Goal: Navigation & Orientation: Find specific page/section

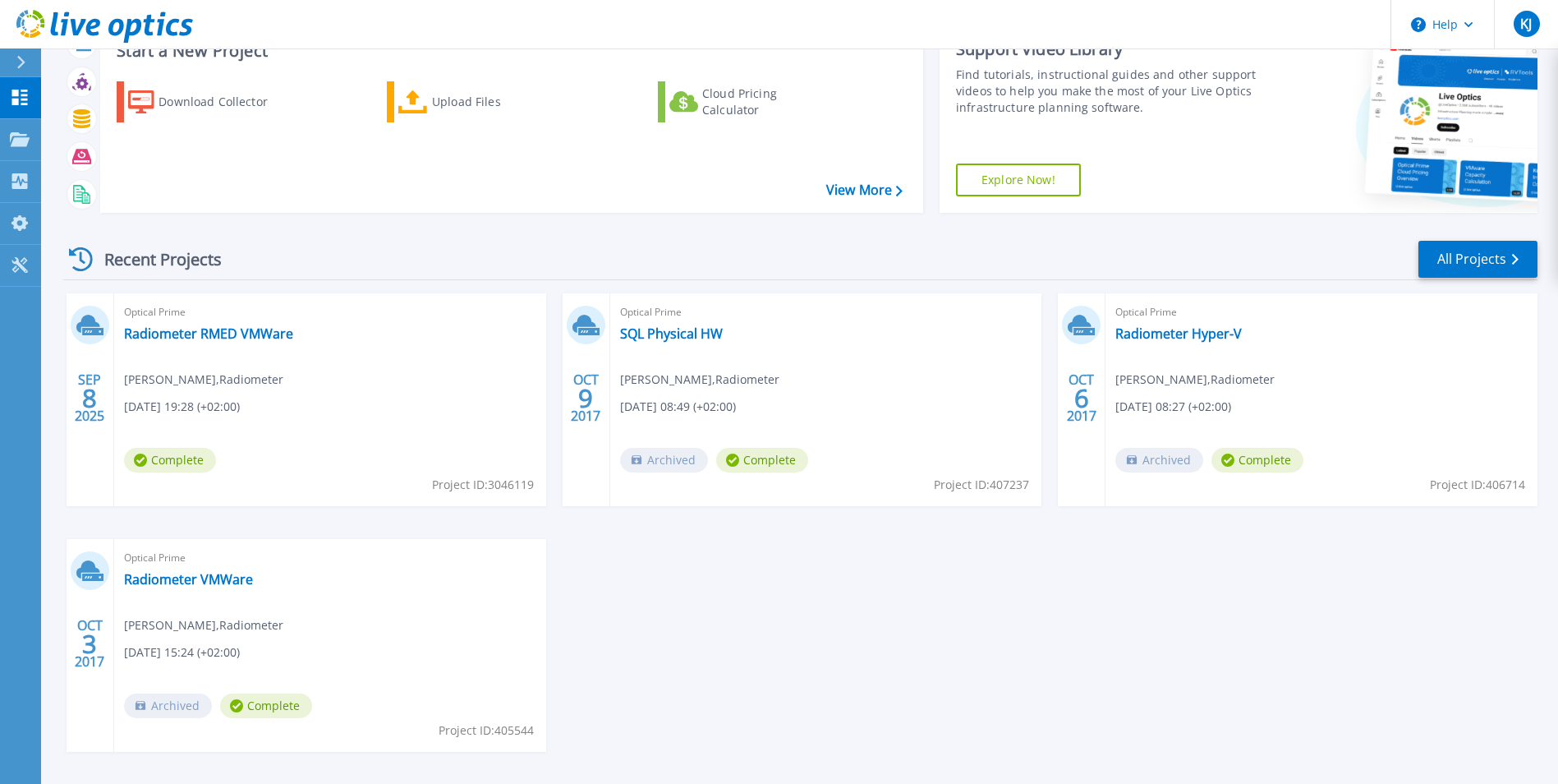
scroll to position [127, 0]
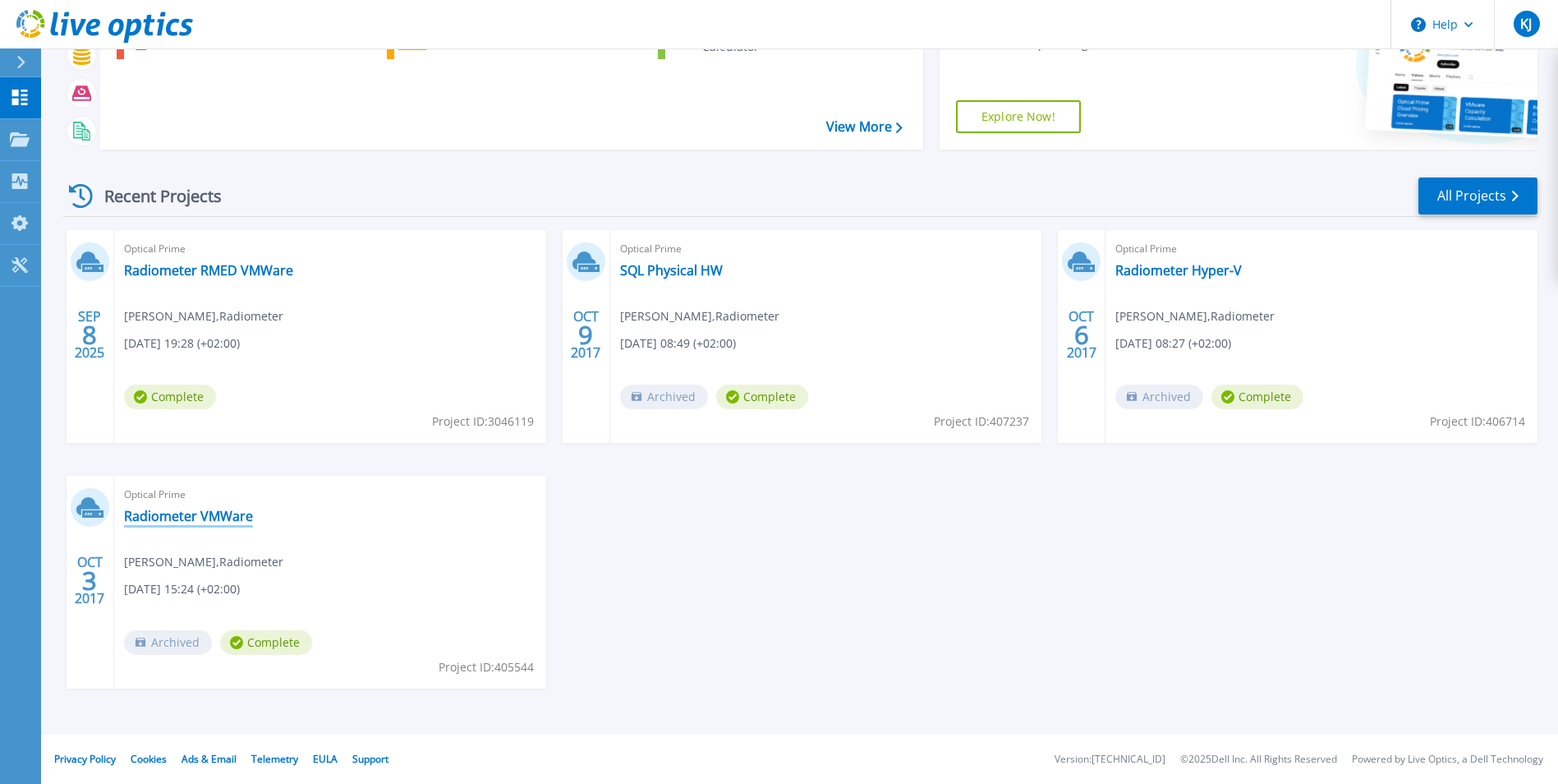
click at [187, 512] on link "Radiometer VMWare" at bounding box center [188, 516] width 129 height 17
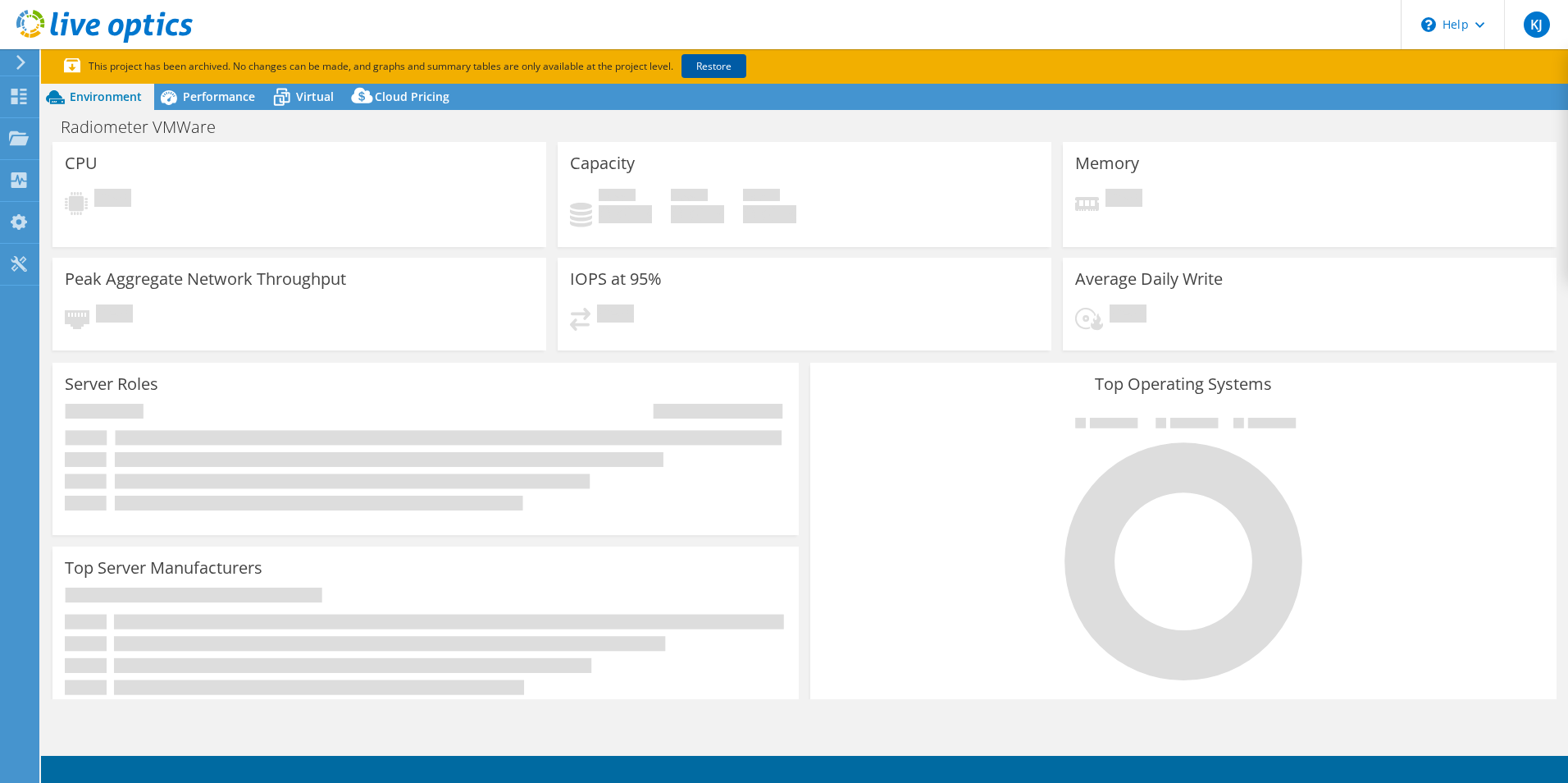
select select "USD"
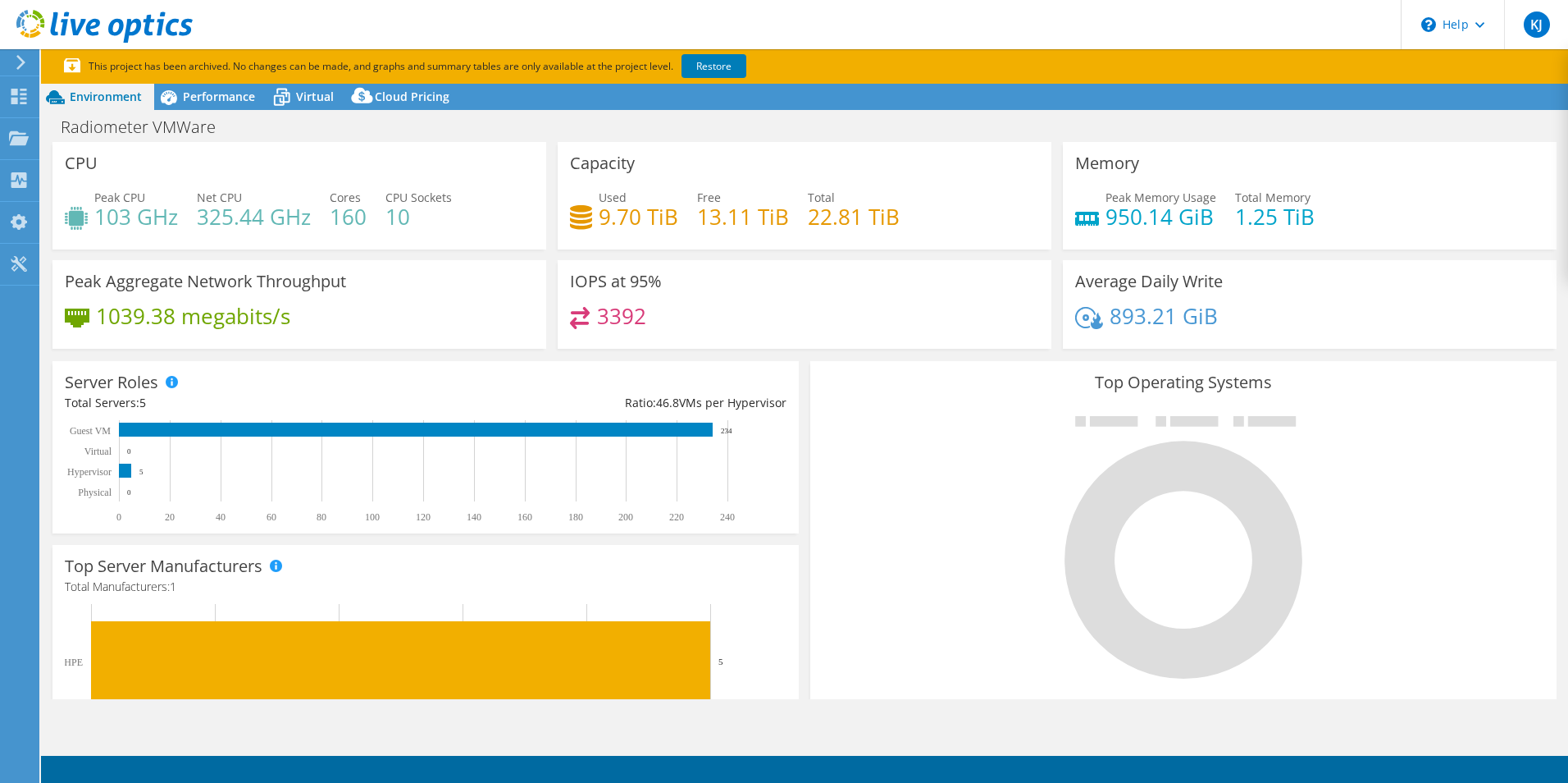
scroll to position [328, 0]
click at [576, 430] on rect at bounding box center [416, 429] width 594 height 14
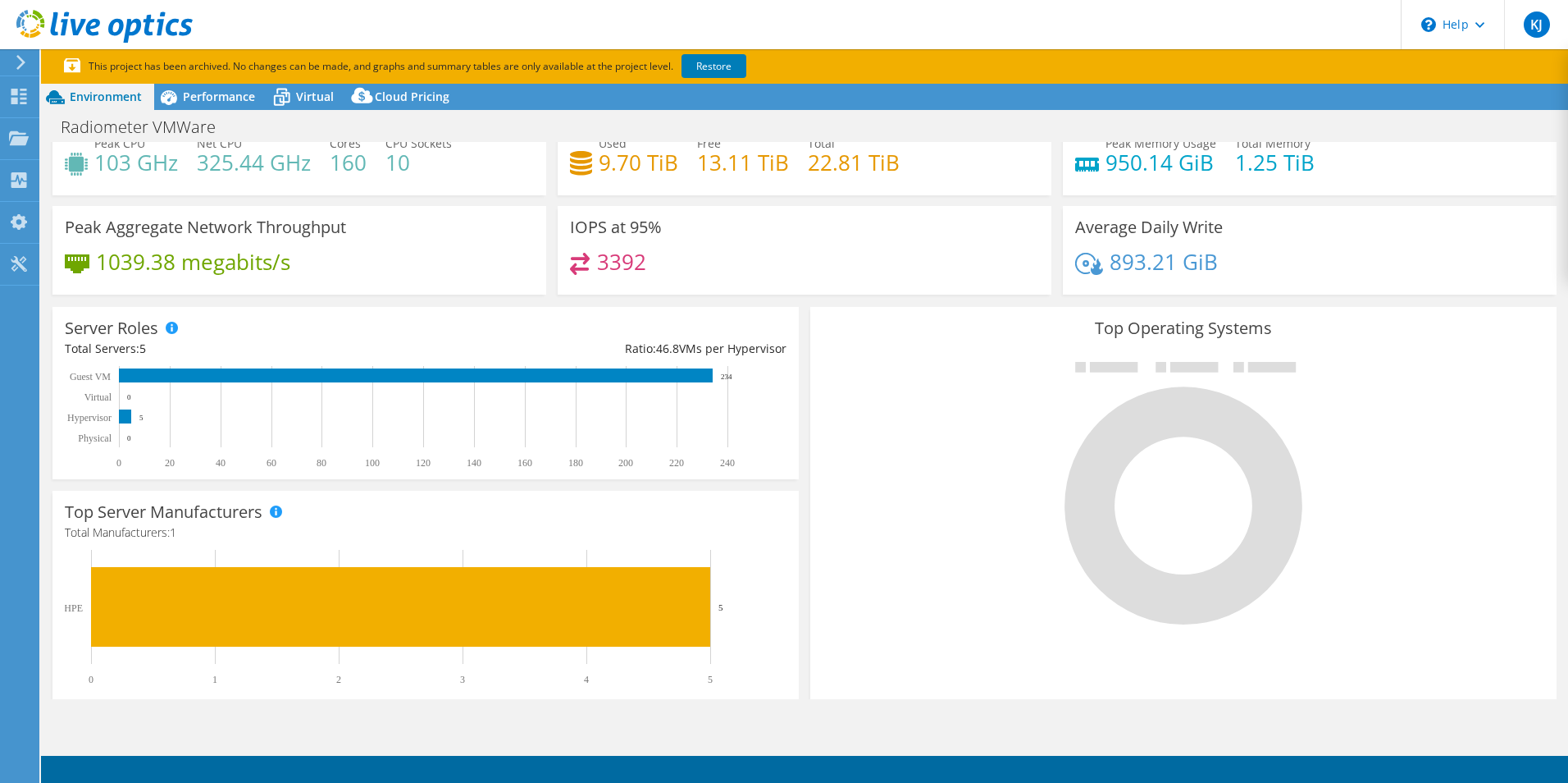
scroll to position [82, 0]
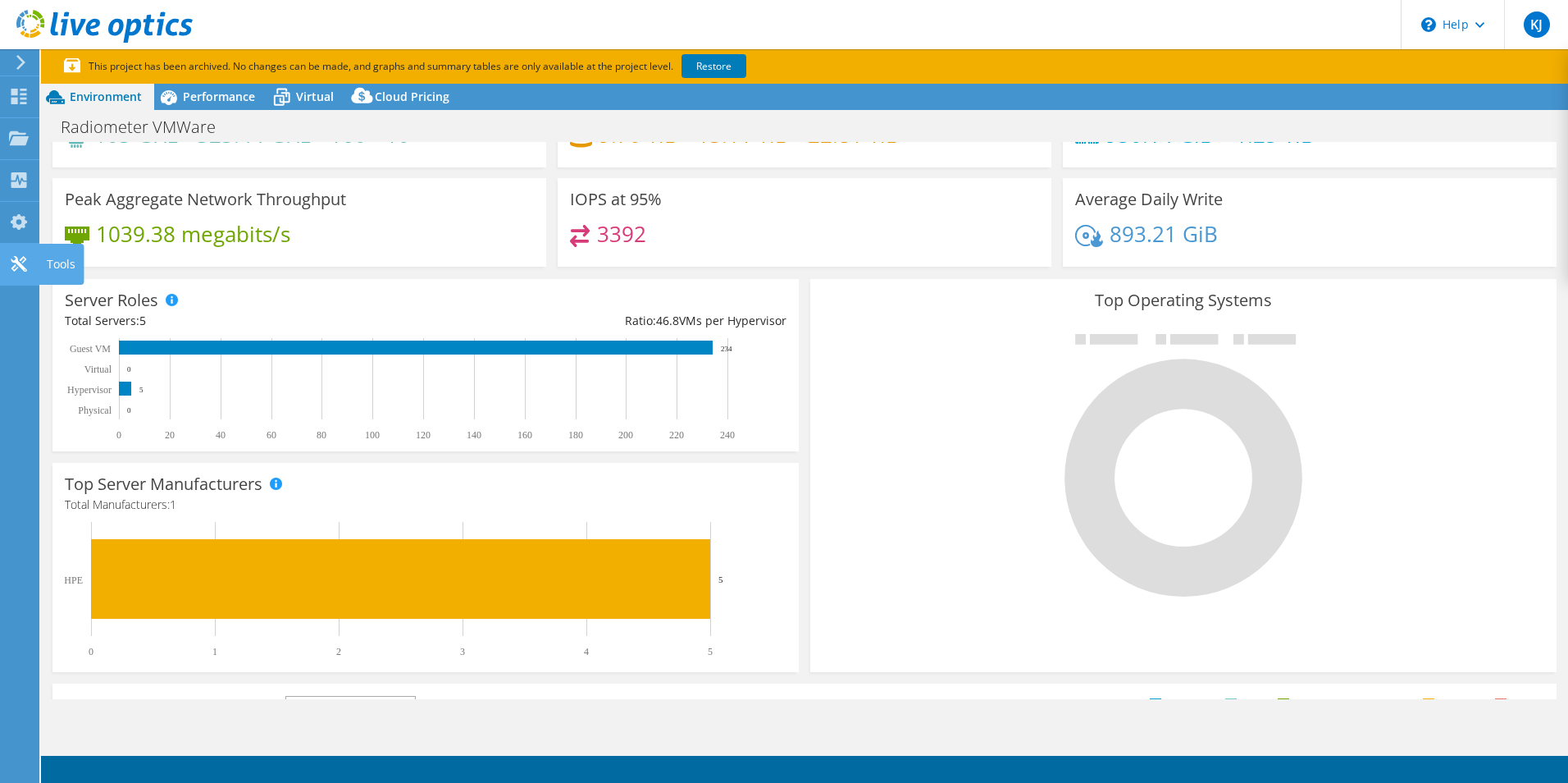
click at [18, 260] on use at bounding box center [18, 264] width 16 height 16
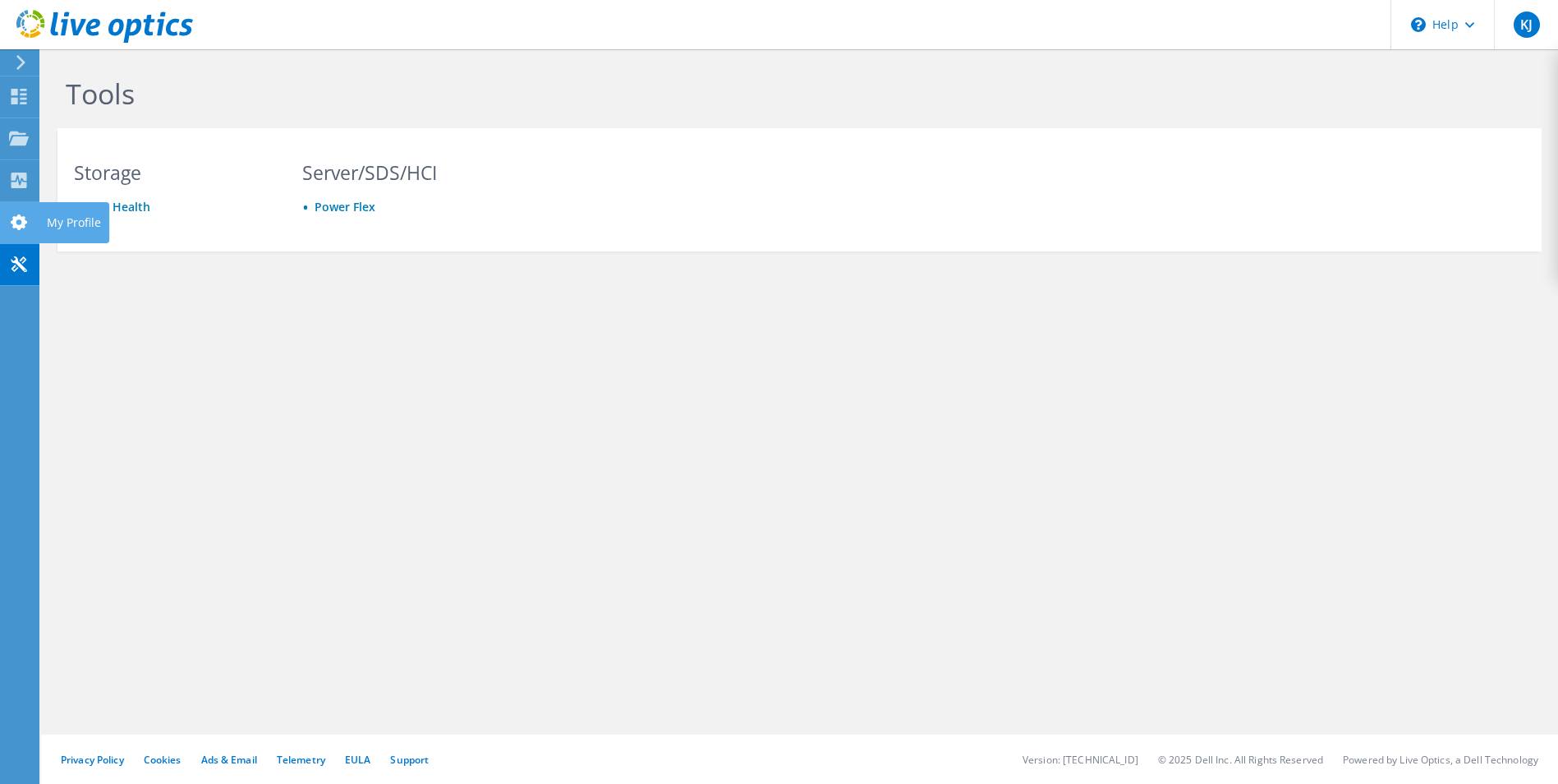
click at [17, 217] on use at bounding box center [19, 222] width 17 height 16
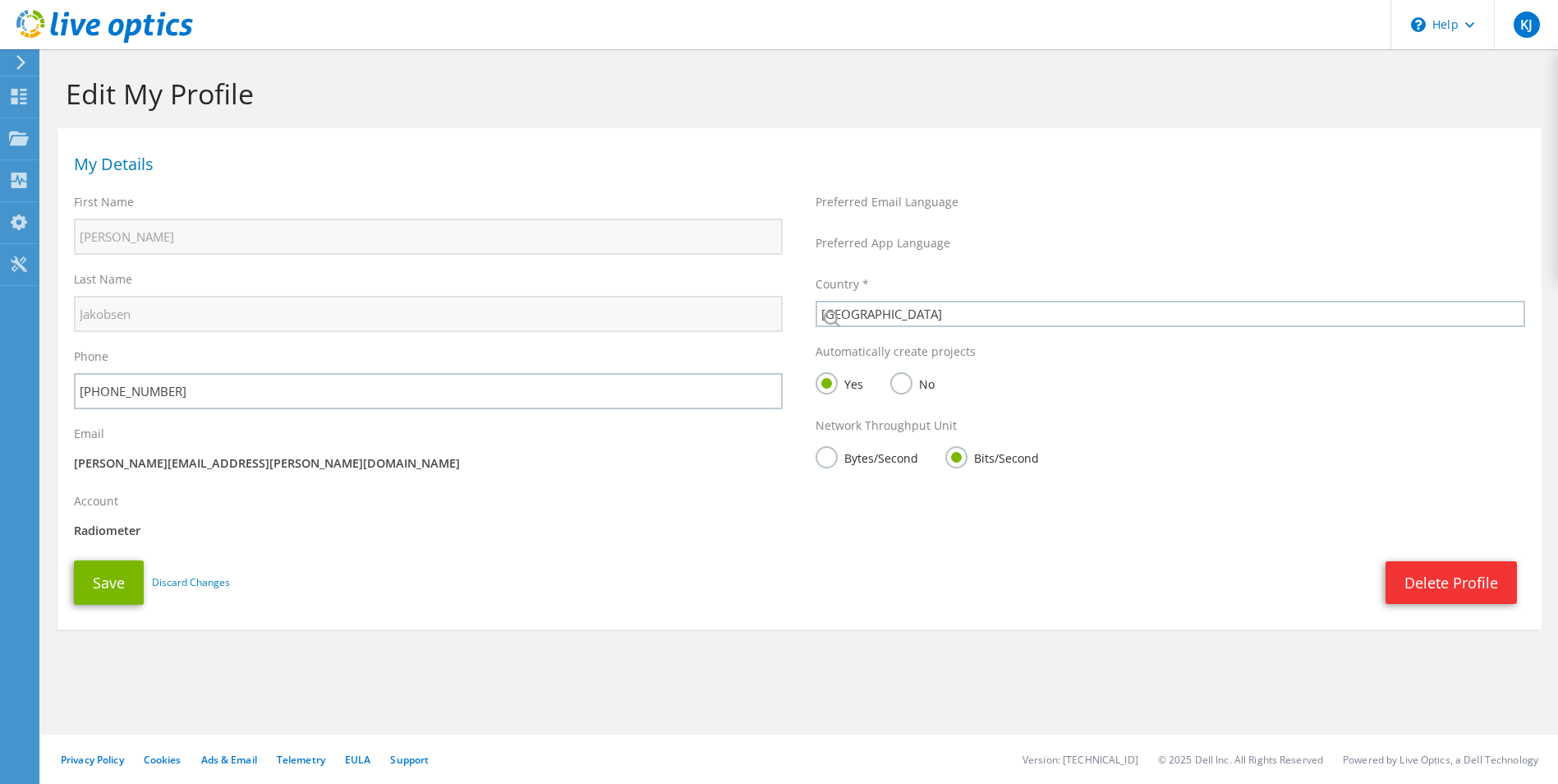
select select "58"
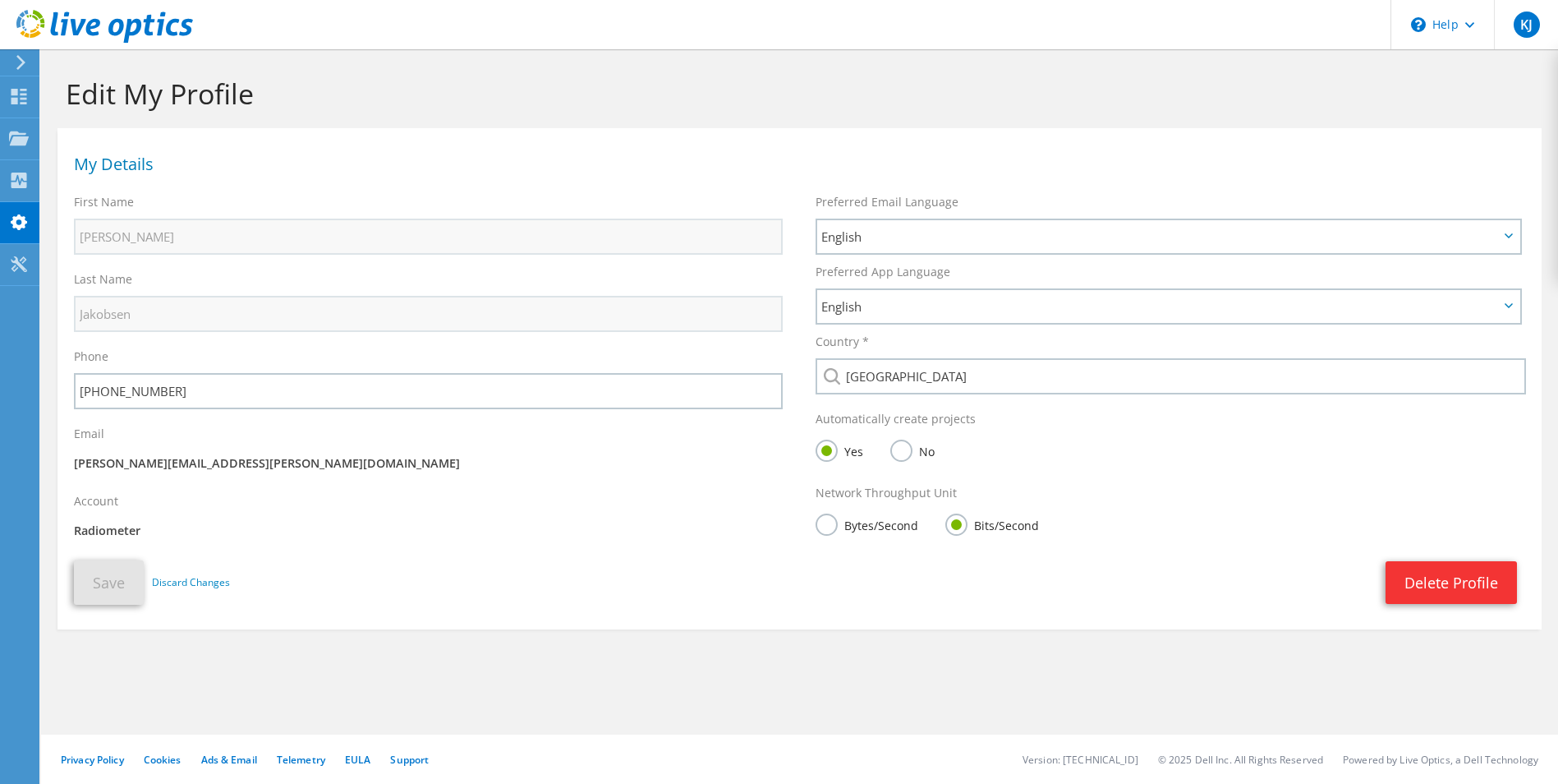
click at [19, 64] on icon at bounding box center [21, 62] width 12 height 15
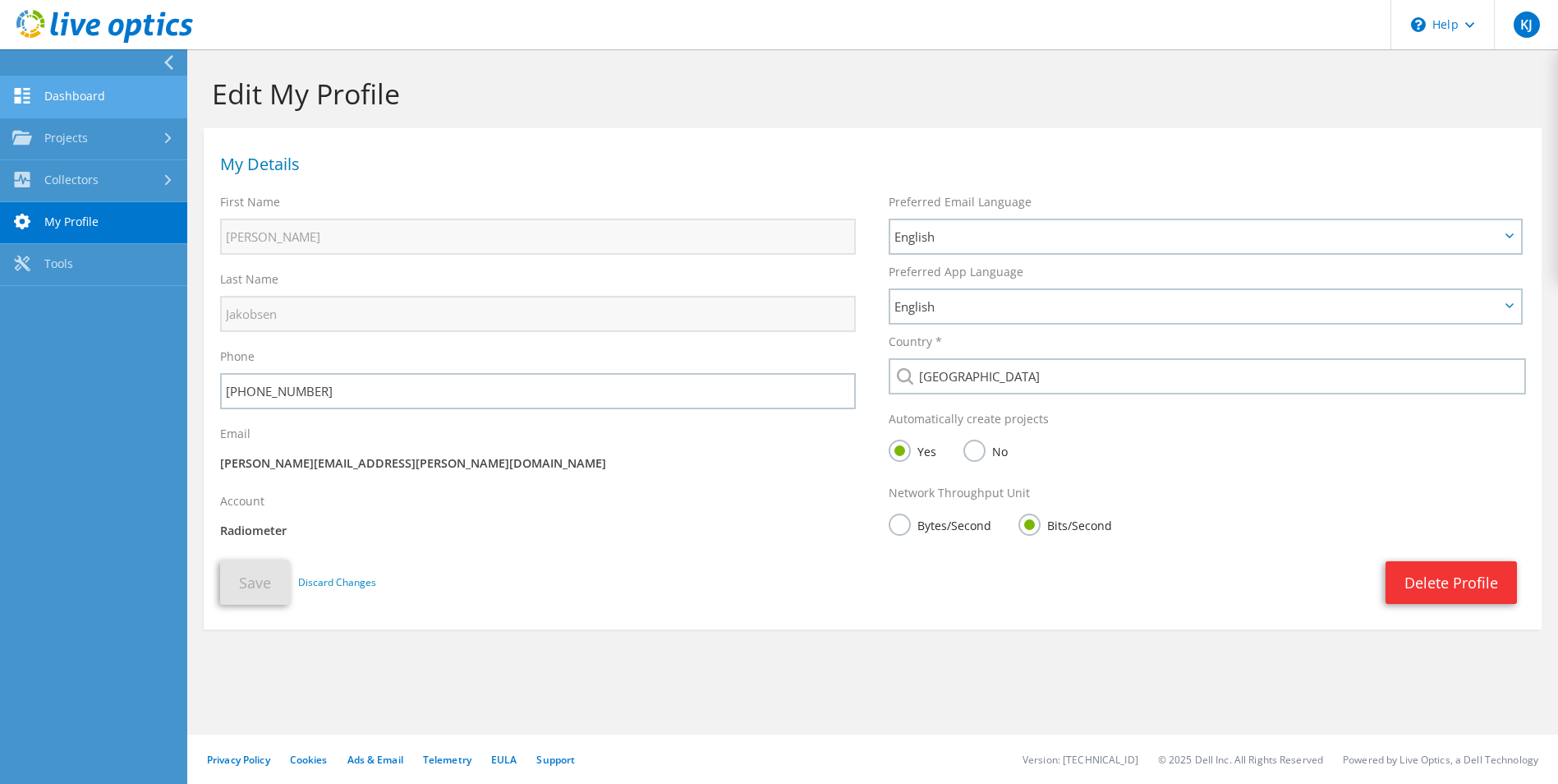
click at [73, 103] on link "Dashboard" at bounding box center [93, 97] width 187 height 42
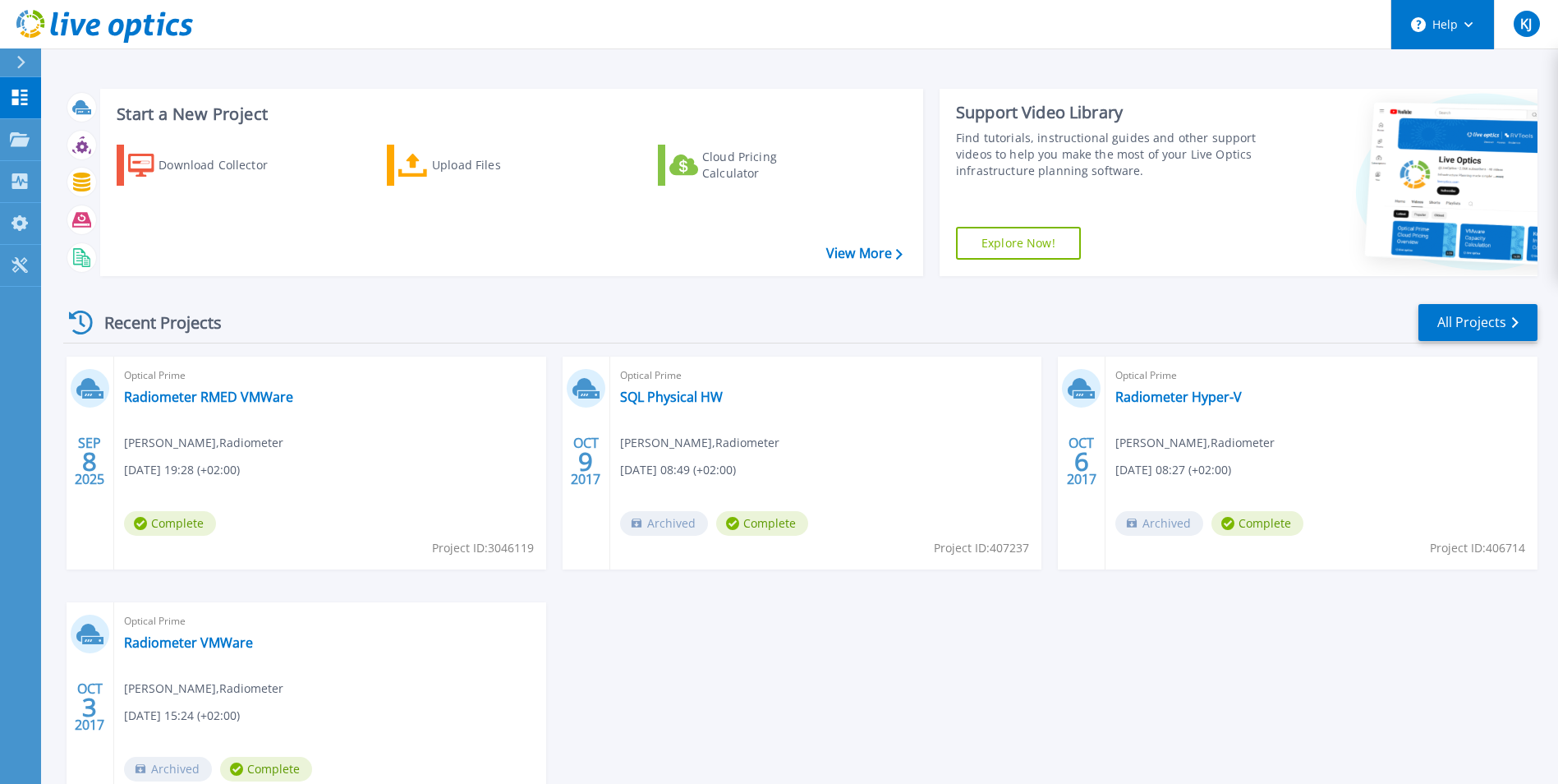
click at [1443, 27] on button "Help" at bounding box center [1442, 24] width 102 height 49
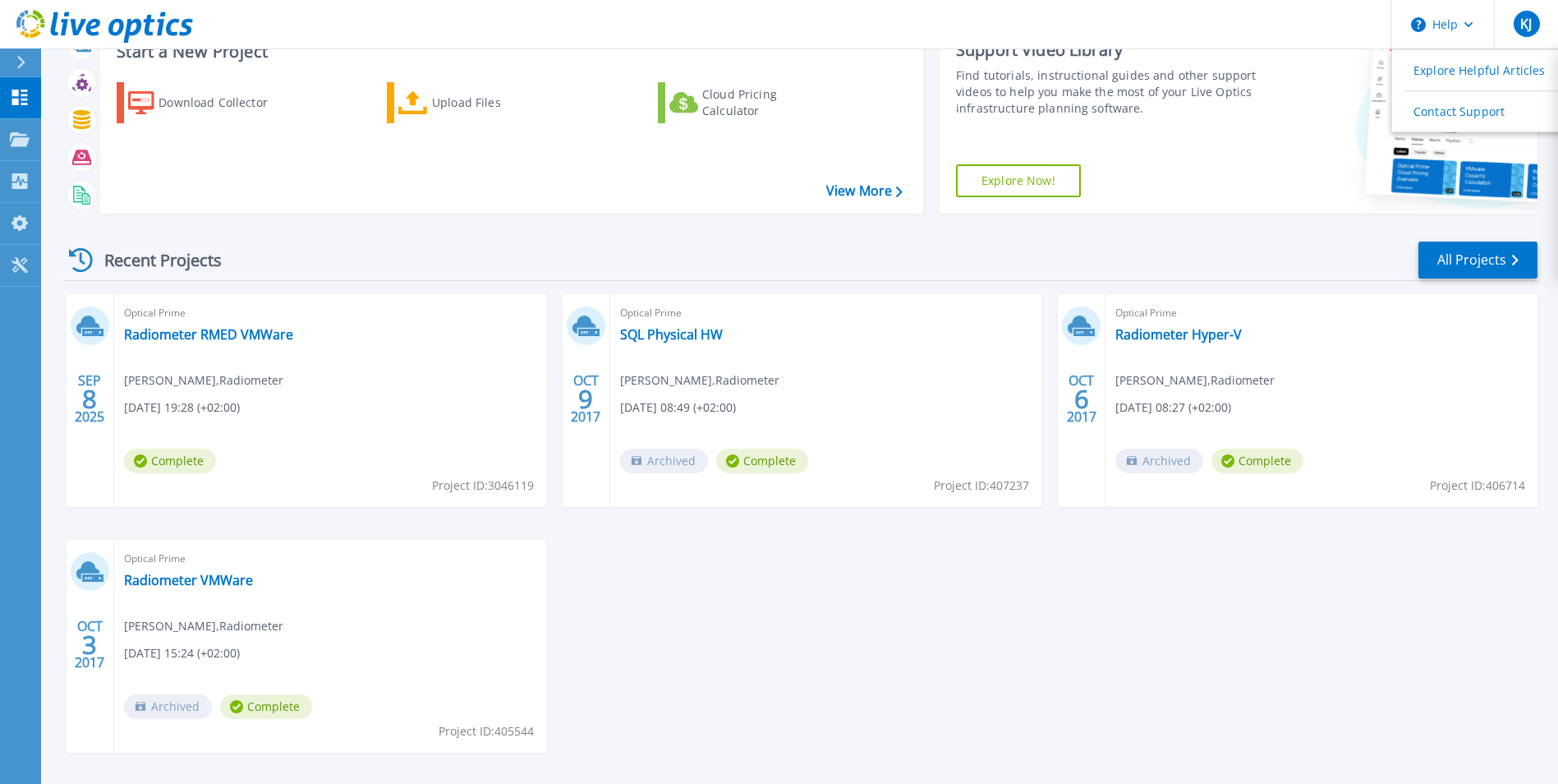
scroll to position [127, 0]
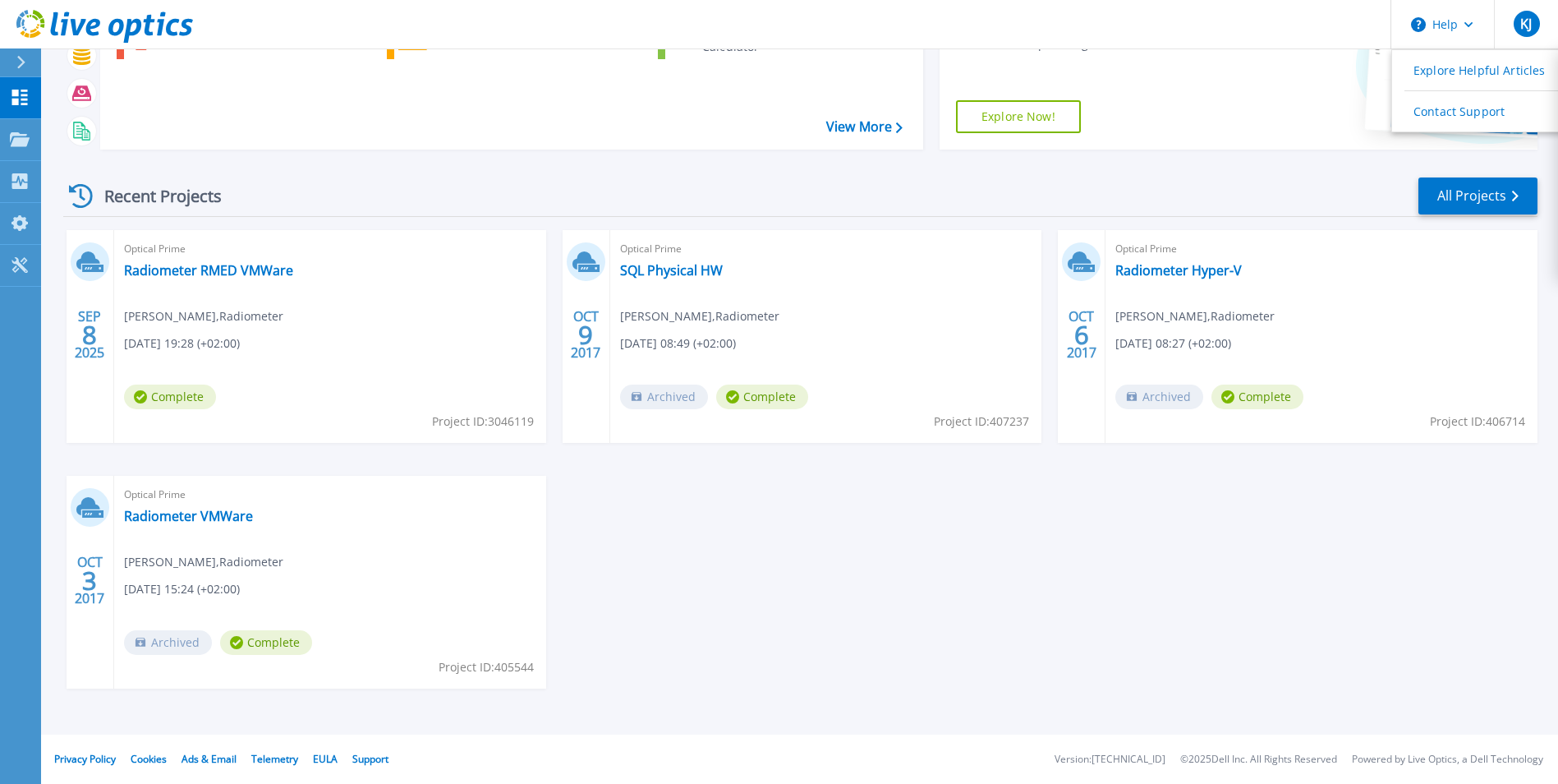
click at [484, 542] on div "Optical Prime Radiometer VMWare Kristian Jakobsen , Radiometer 10/03/2017, 15:2…" at bounding box center [330, 582] width 432 height 212
click at [151, 517] on link "Radiometer VMWare" at bounding box center [188, 516] width 129 height 17
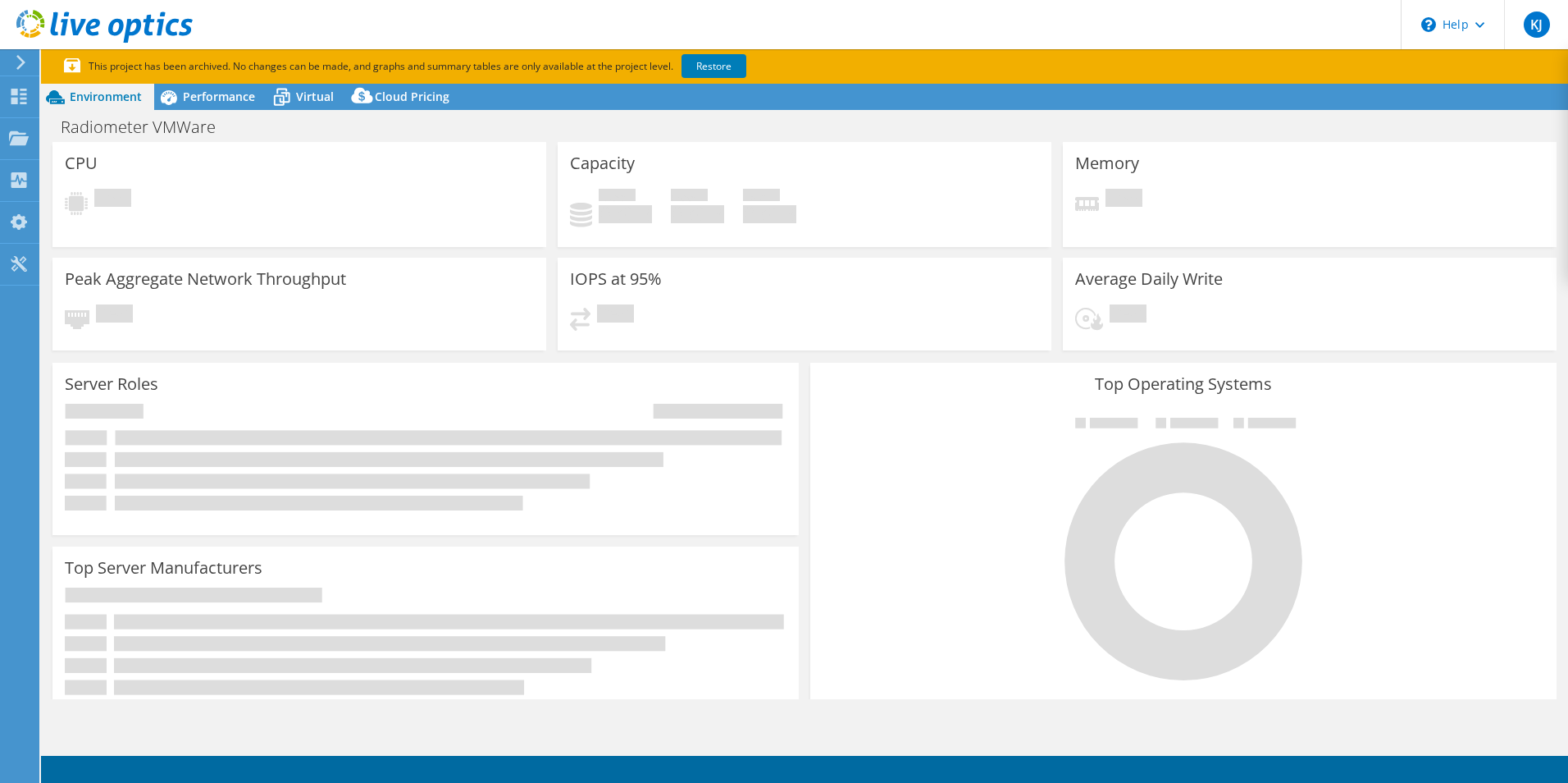
select select "USD"
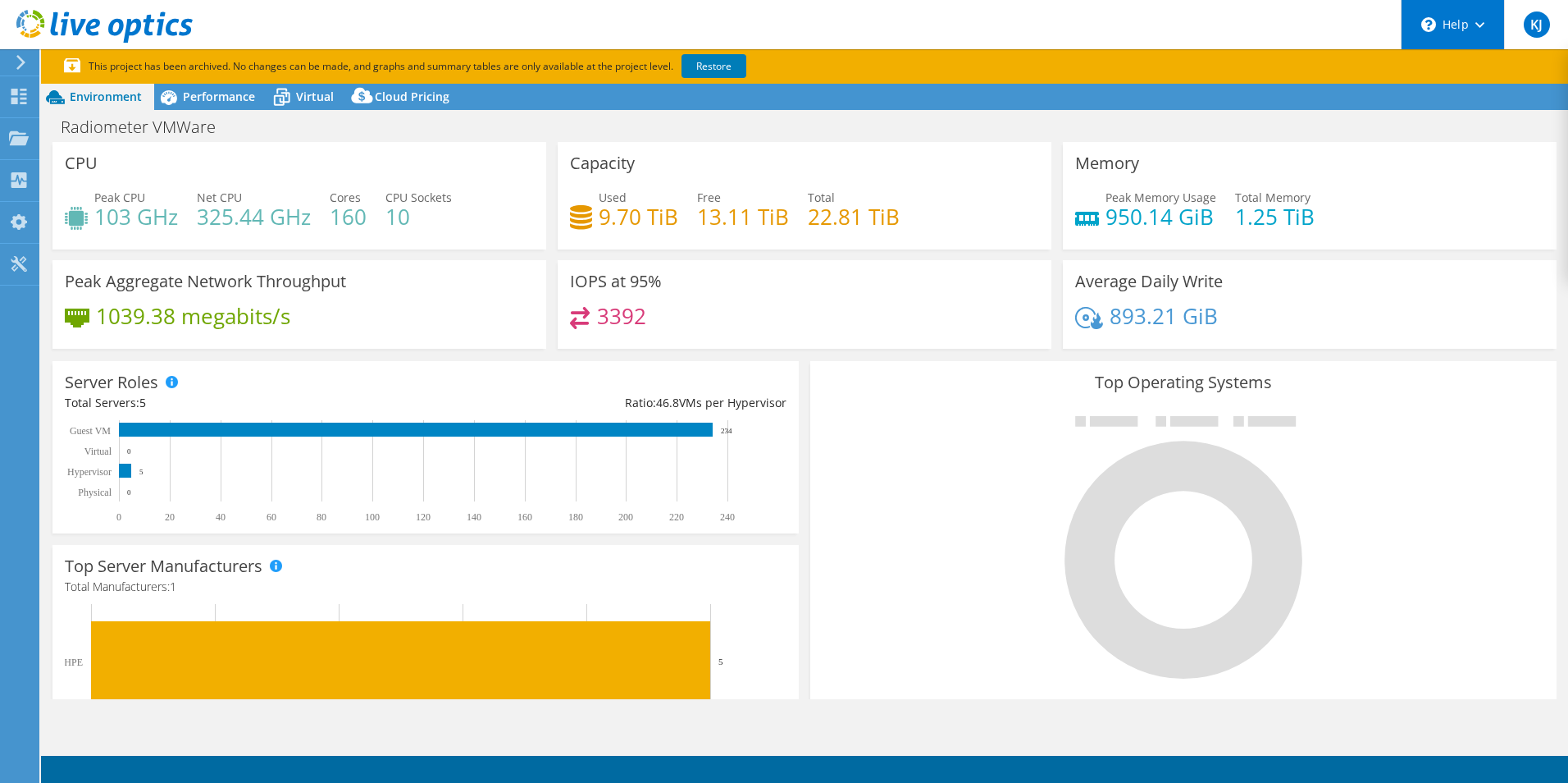
click at [1484, 15] on div "\n Help" at bounding box center [1452, 24] width 103 height 49
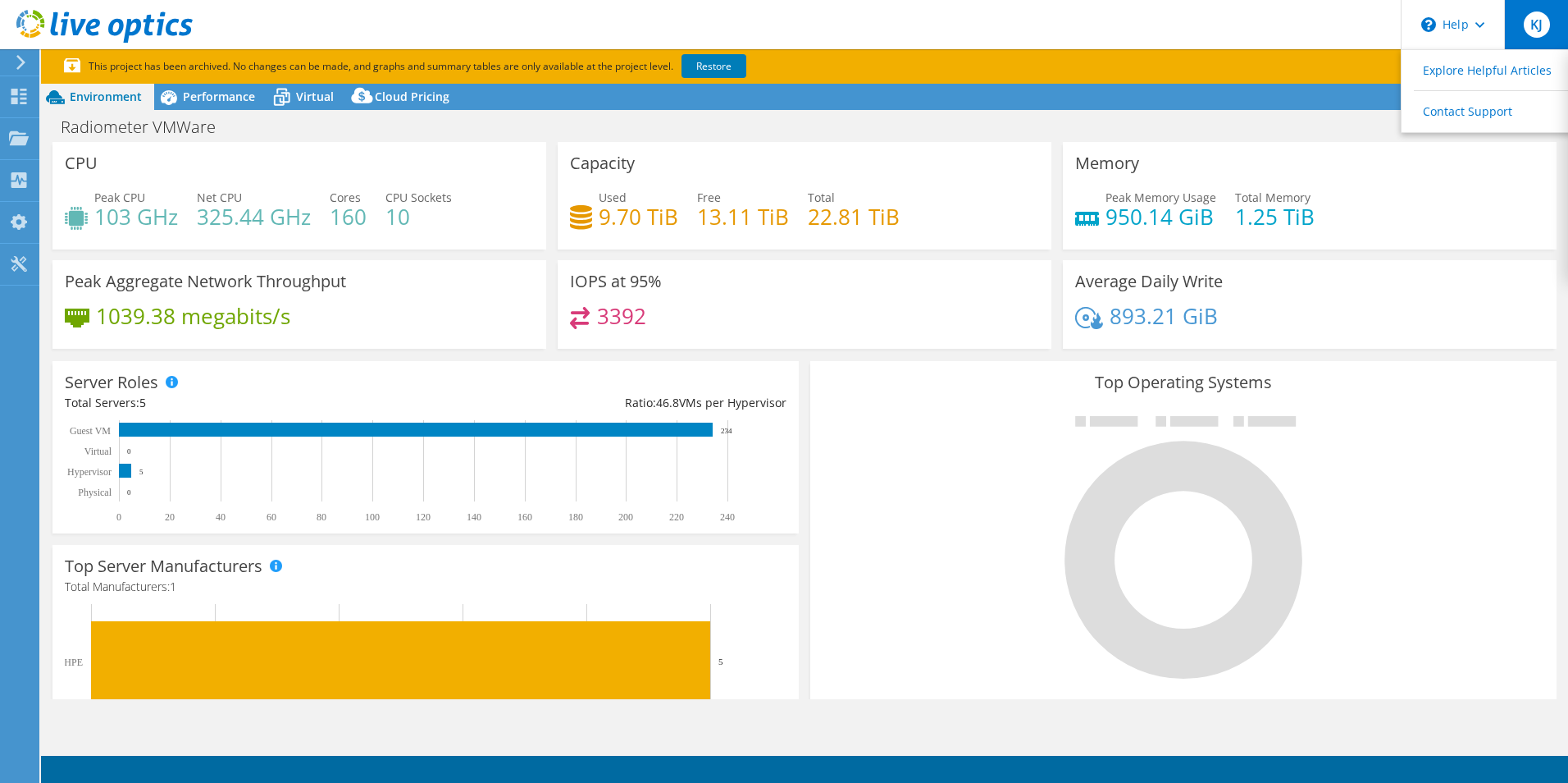
click at [1530, 27] on span "KJ" at bounding box center [1537, 25] width 27 height 27
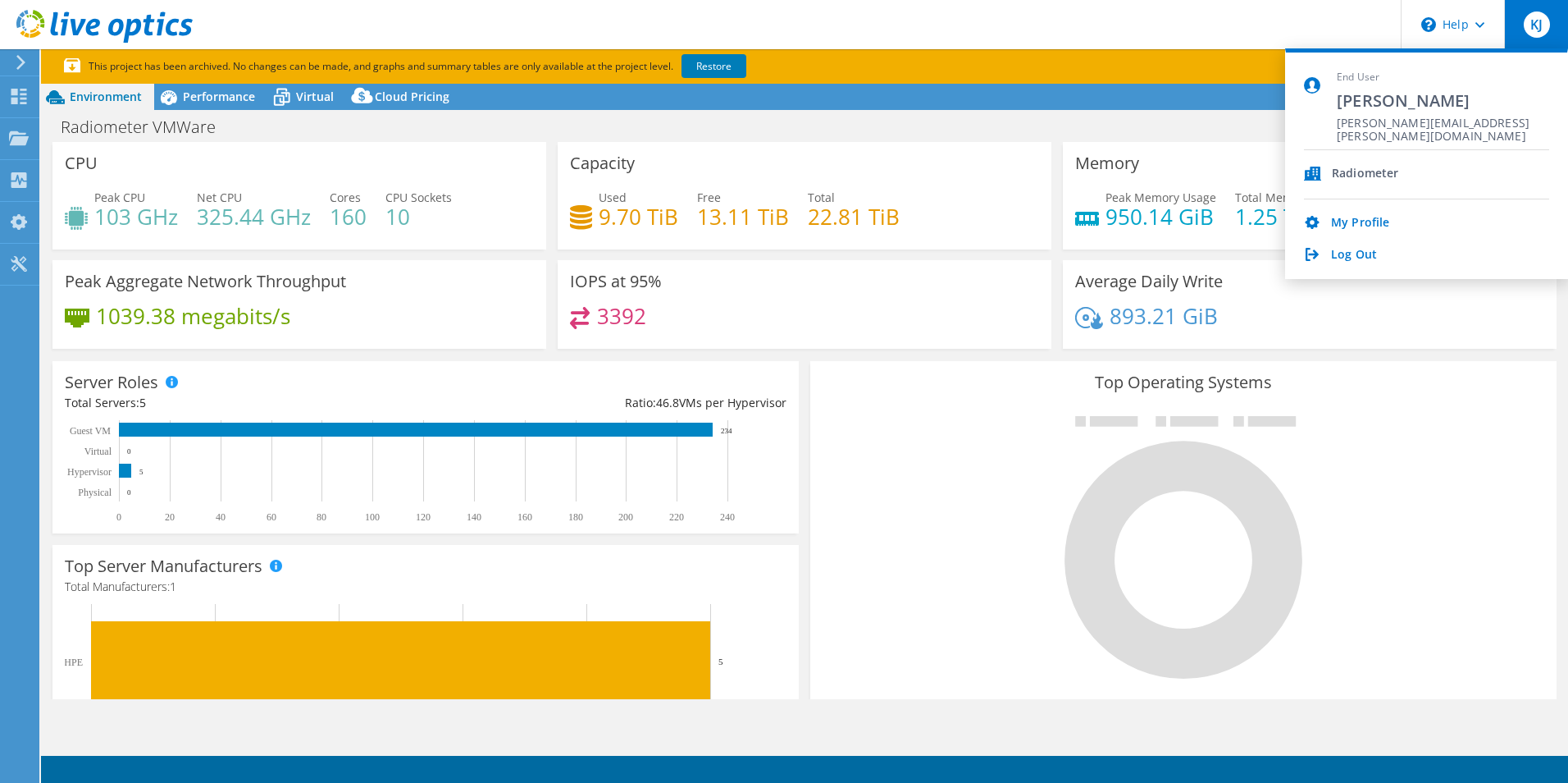
click at [837, 384] on h3 "Top Operating Systems" at bounding box center [1184, 383] width 722 height 18
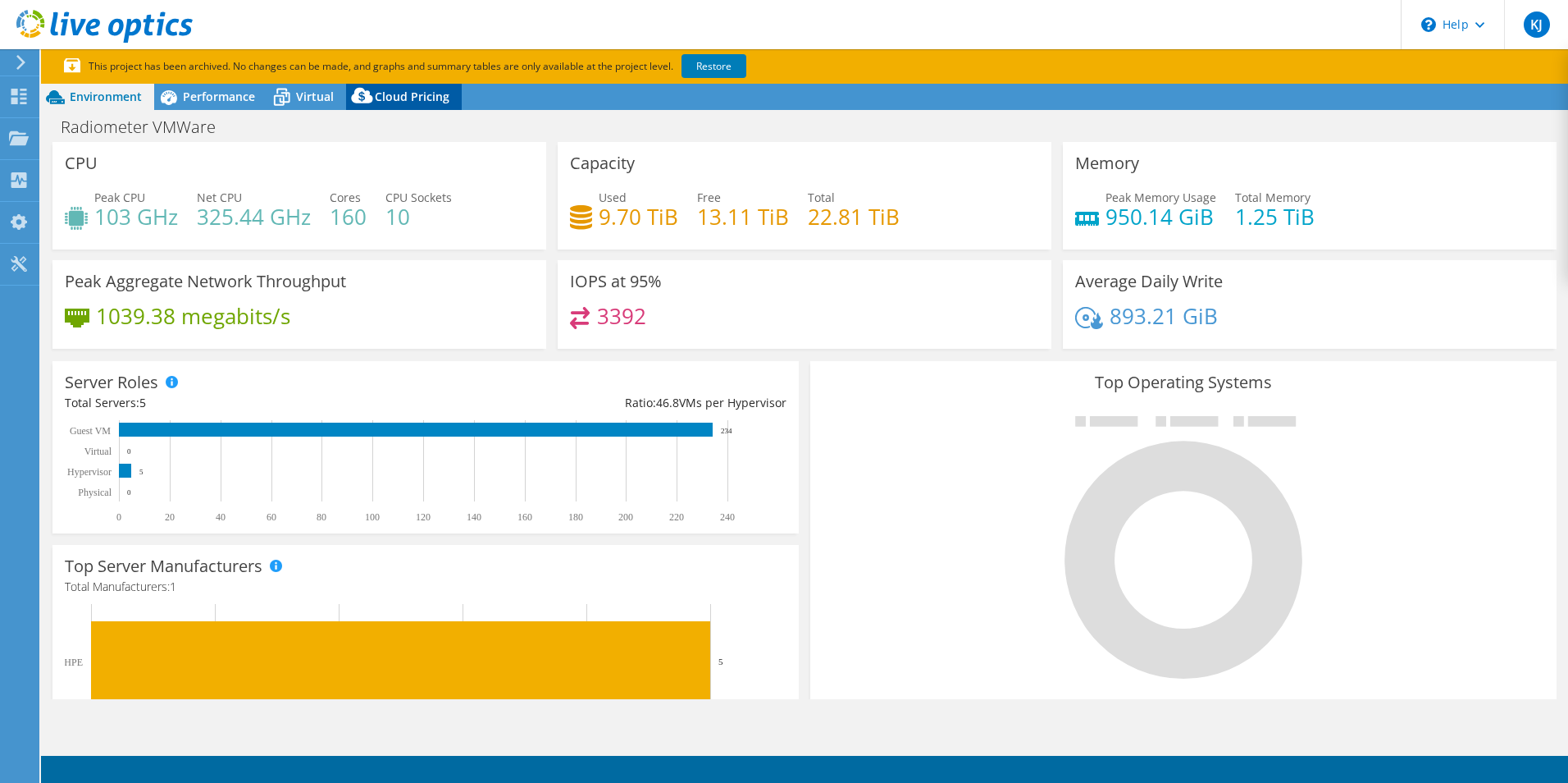
click at [424, 100] on span "Cloud Pricing" at bounding box center [413, 96] width 75 height 16
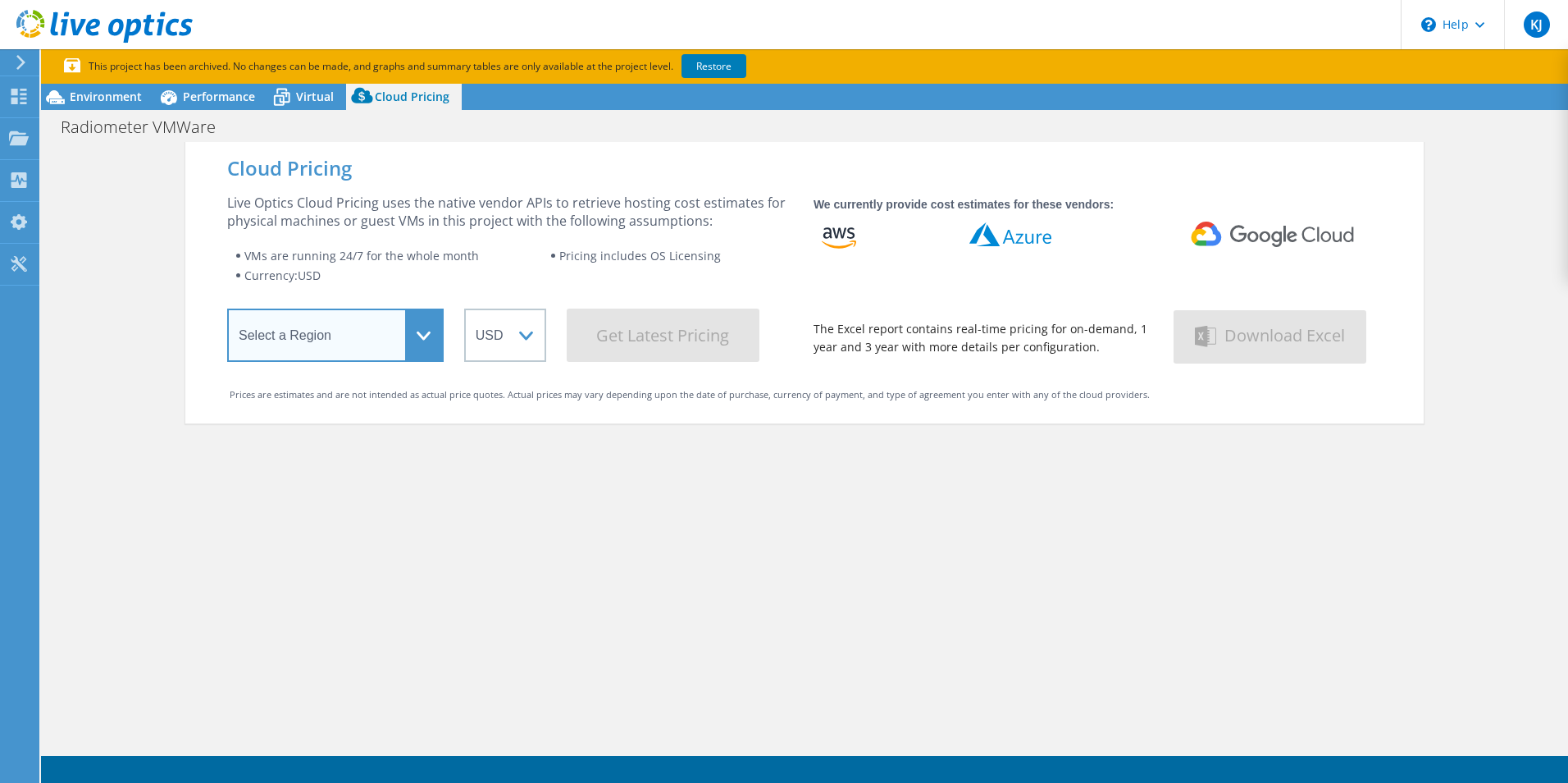
click at [430, 337] on select "Select a Region Asia Pacific (Hong Kong) Asia Pacific (Mumbai) Asia Pacific (Se…" at bounding box center [335, 335] width 216 height 53
select select "EUFrankfurt"
click at [227, 312] on select "Select a Region Asia Pacific (Hong Kong) Asia Pacific (Mumbai) Asia Pacific (Se…" at bounding box center [335, 335] width 216 height 53
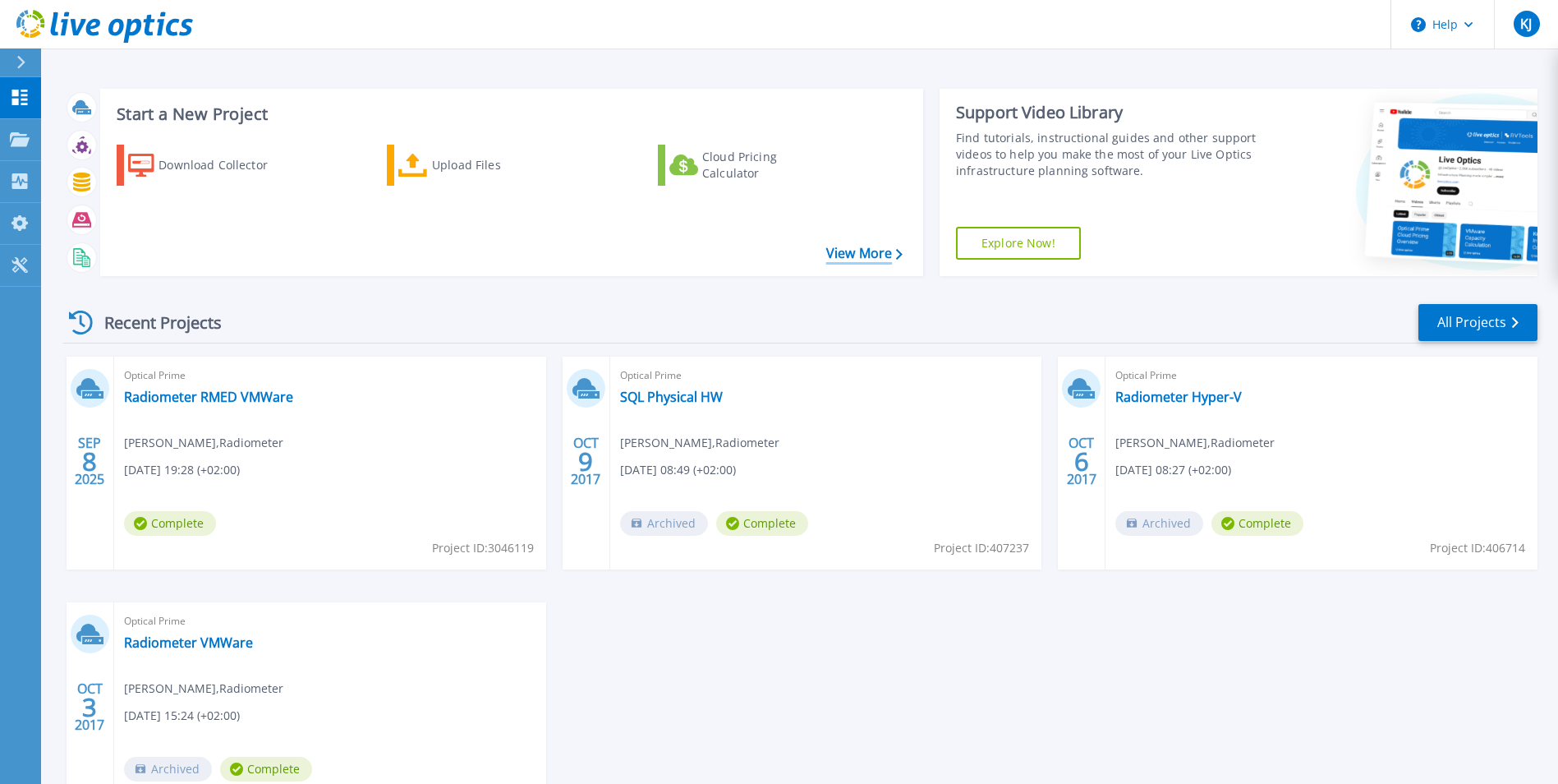
click at [861, 258] on link "View More" at bounding box center [865, 253] width 77 height 16
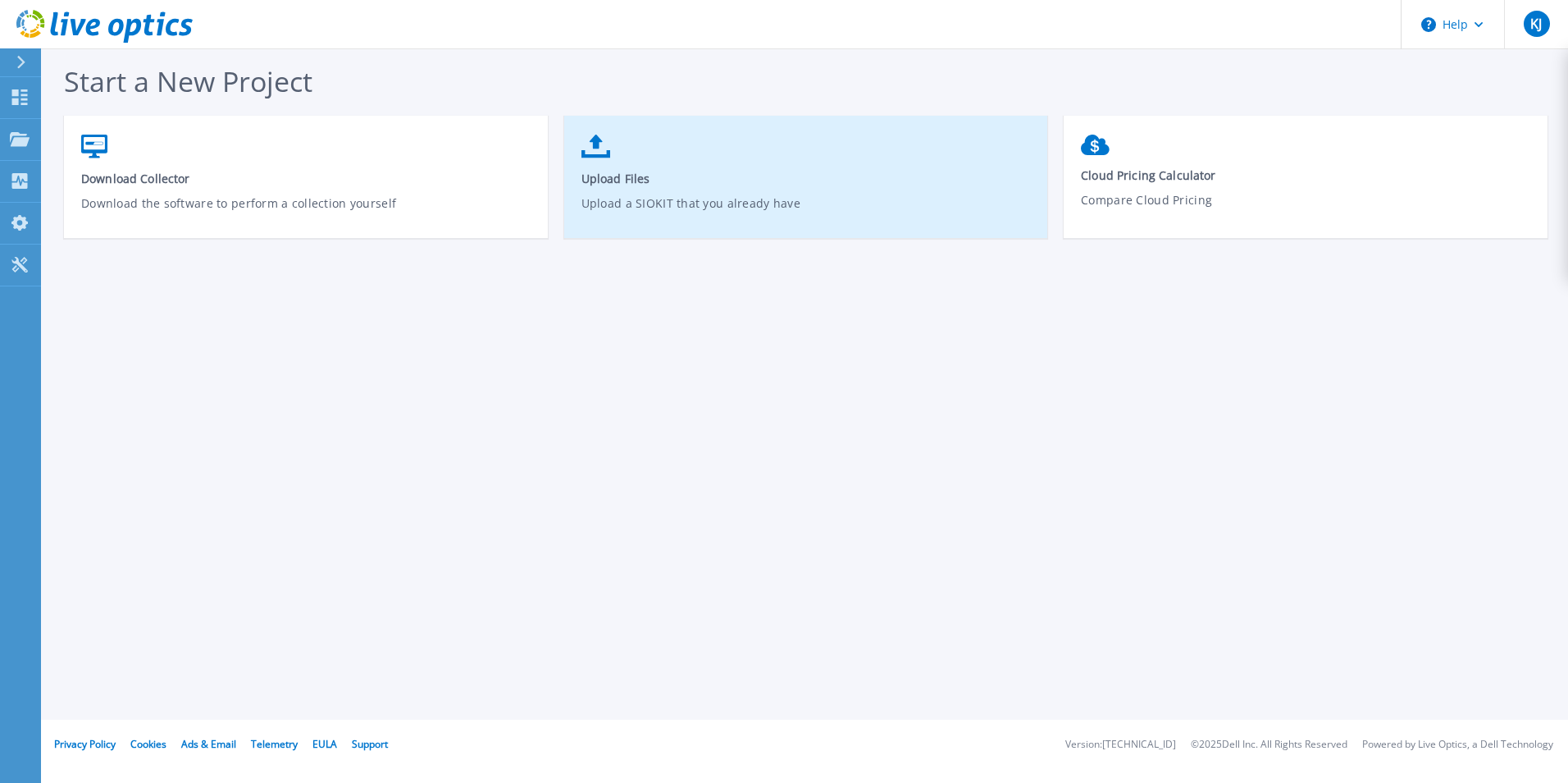
click at [605, 169] on link "Upload Files Upload a SIOKIT that you already have" at bounding box center [806, 185] width 484 height 117
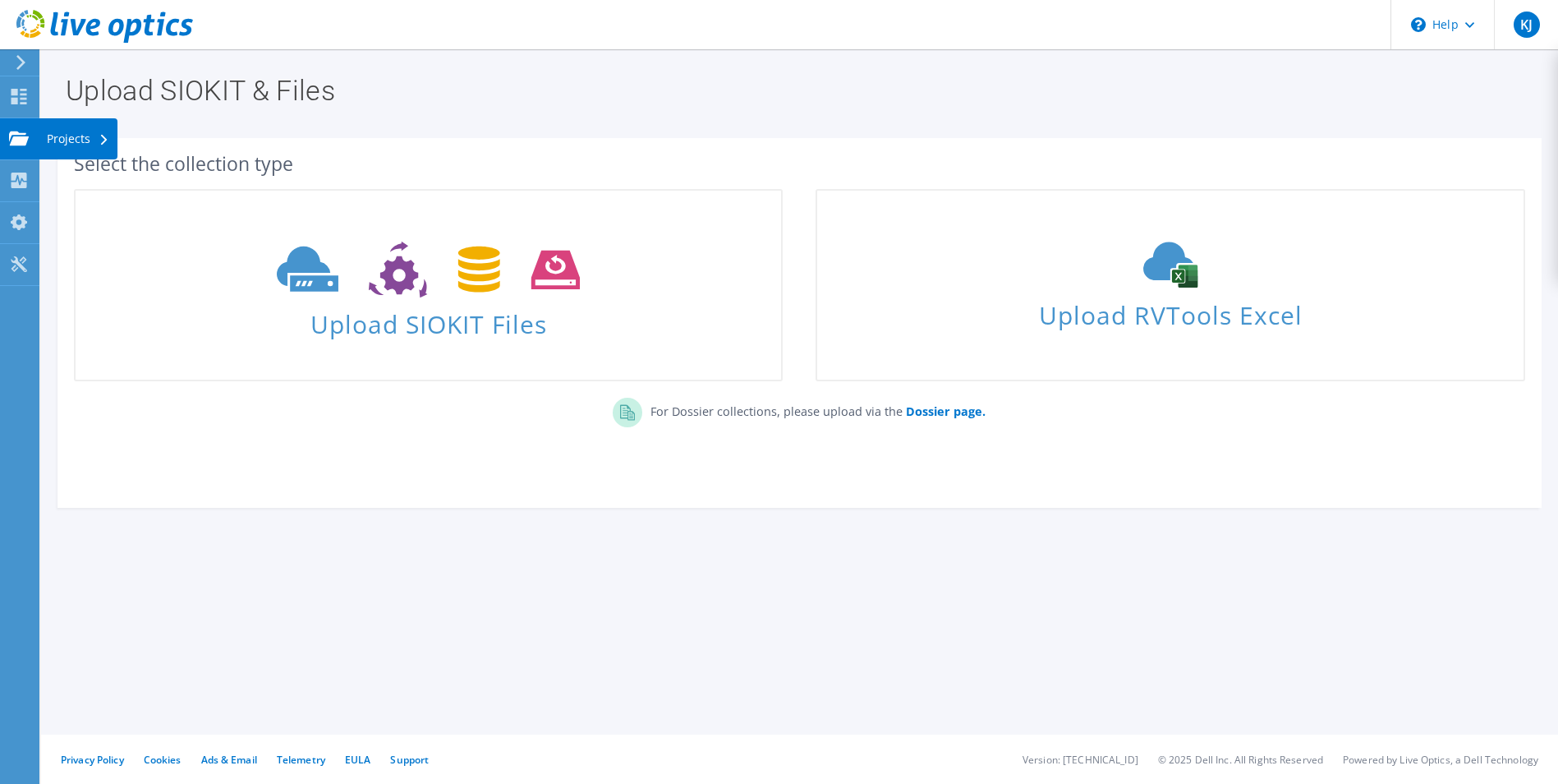
click at [92, 138] on div "Projects" at bounding box center [77, 138] width 79 height 41
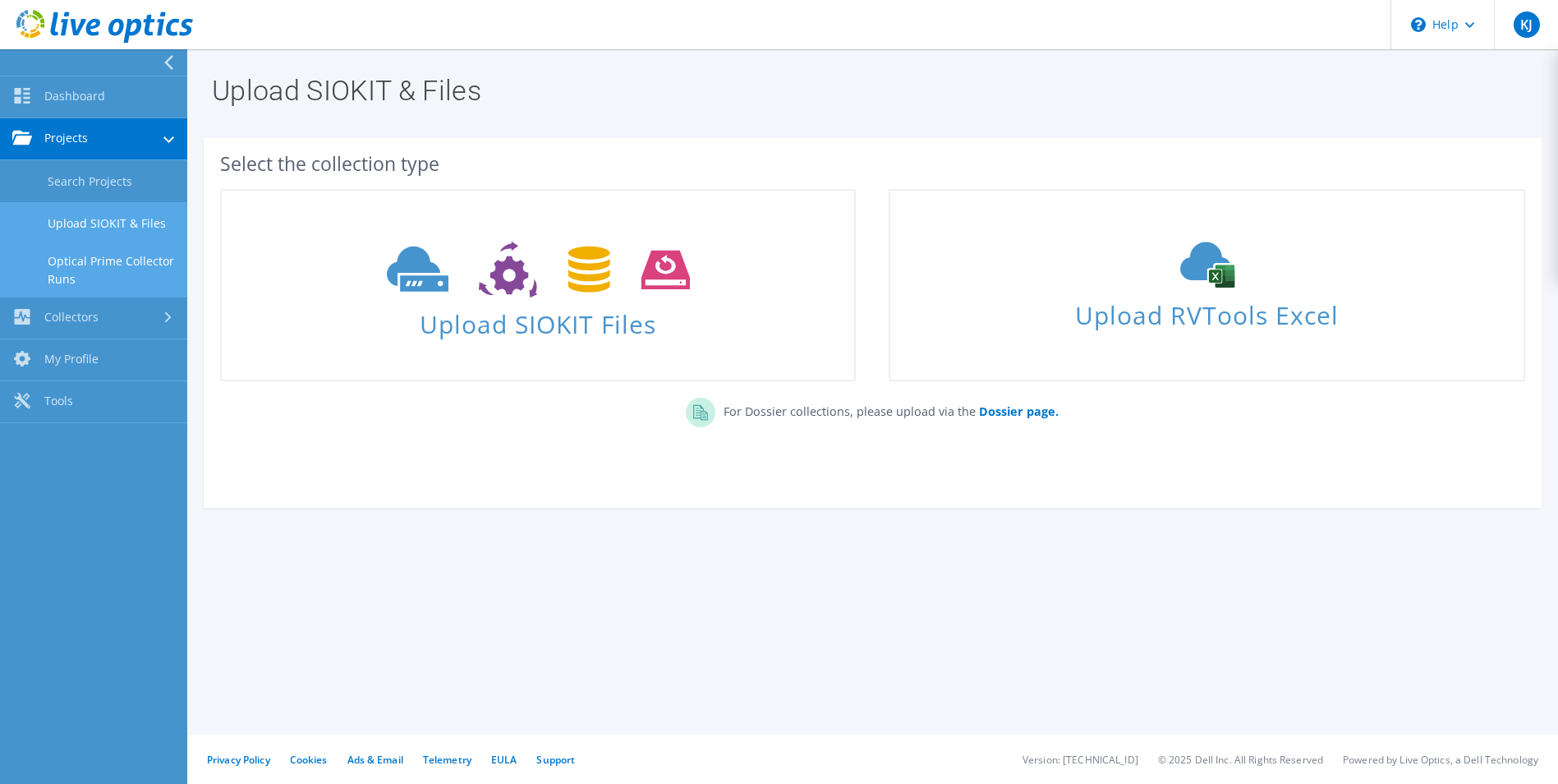
click at [94, 262] on link "Optical Prime Collector Runs" at bounding box center [93, 270] width 187 height 52
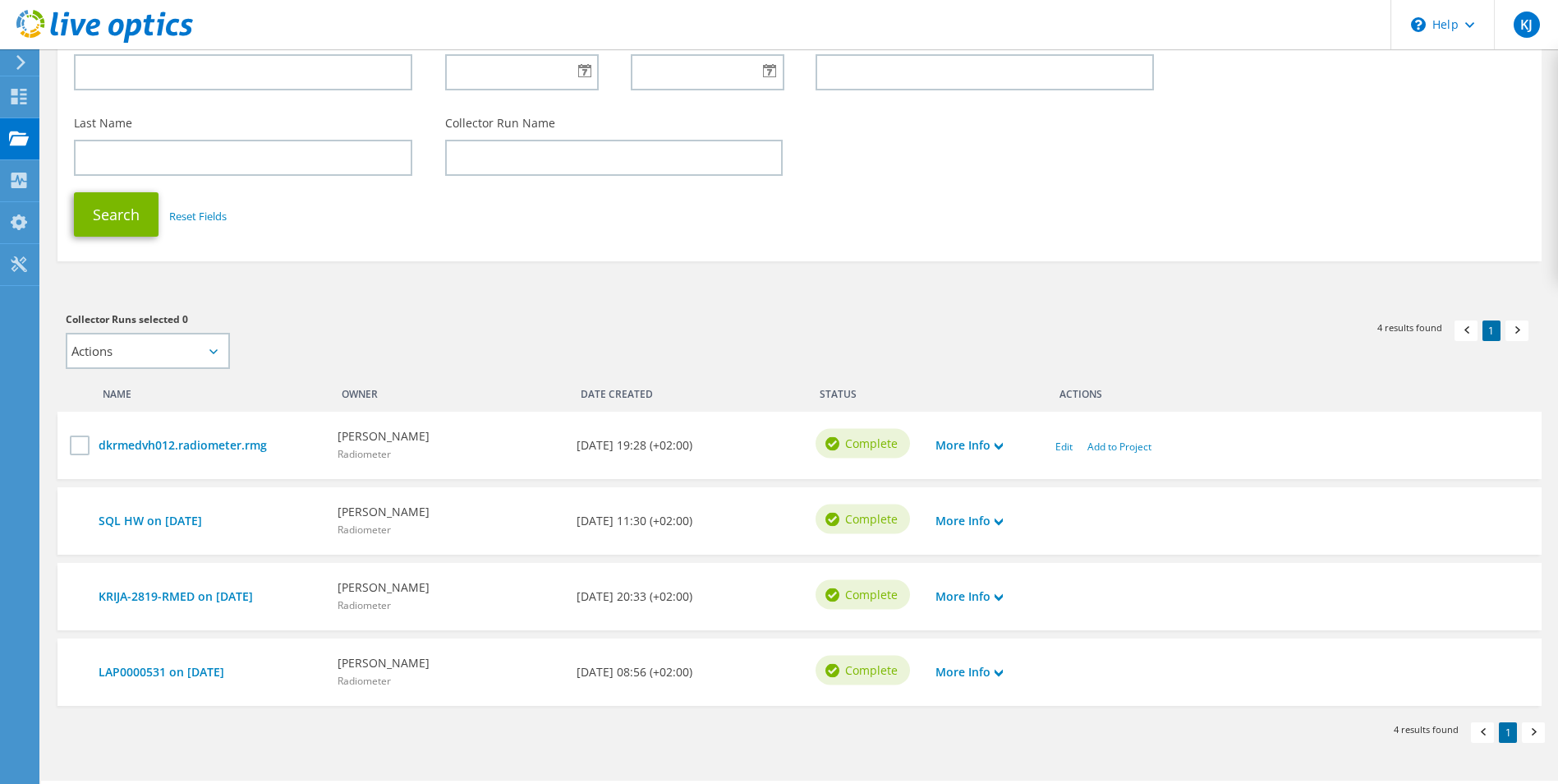
scroll to position [210, 0]
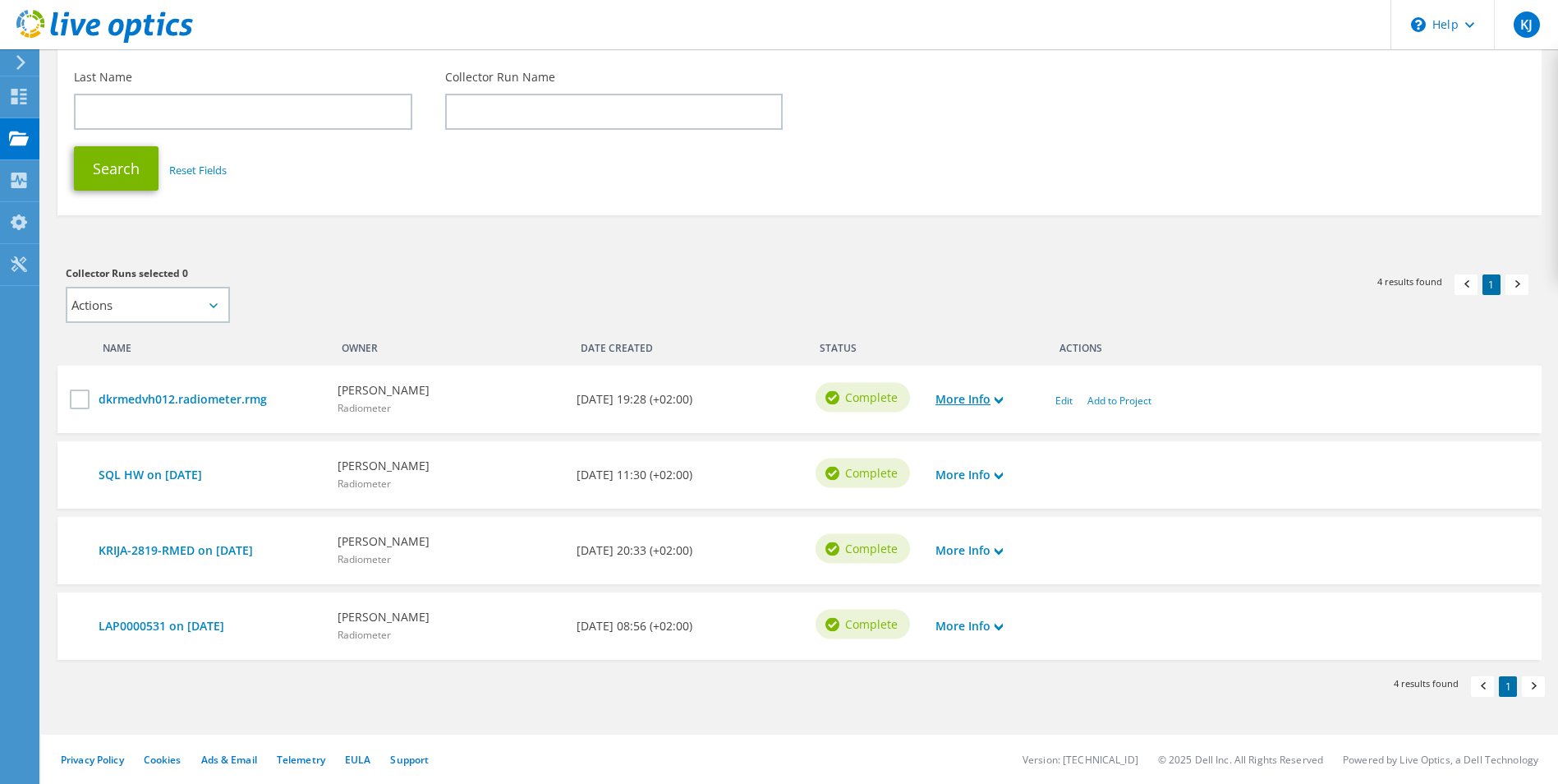
click at [988, 400] on link "More Info" at bounding box center [969, 399] width 67 height 18
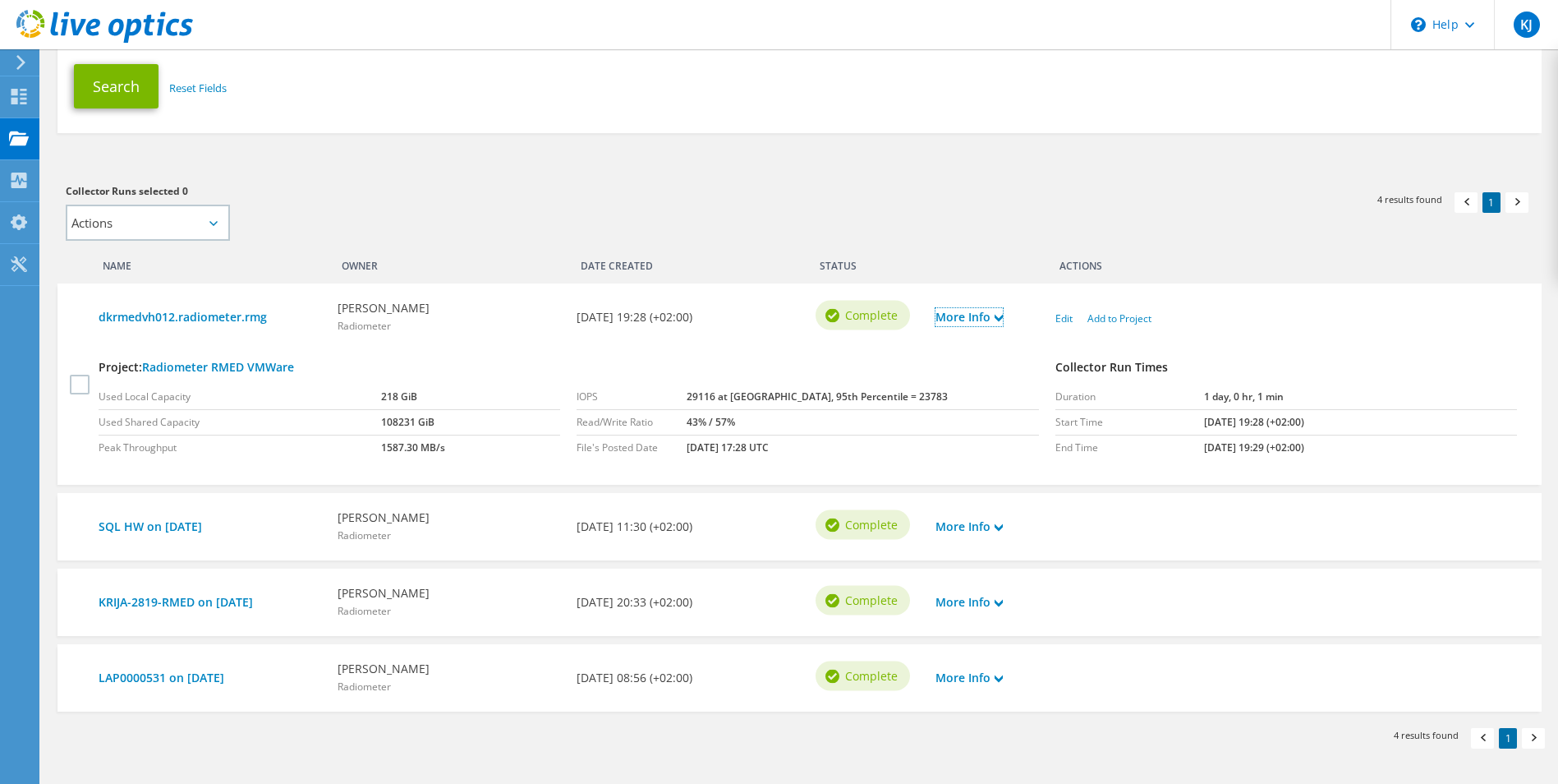
scroll to position [344, 0]
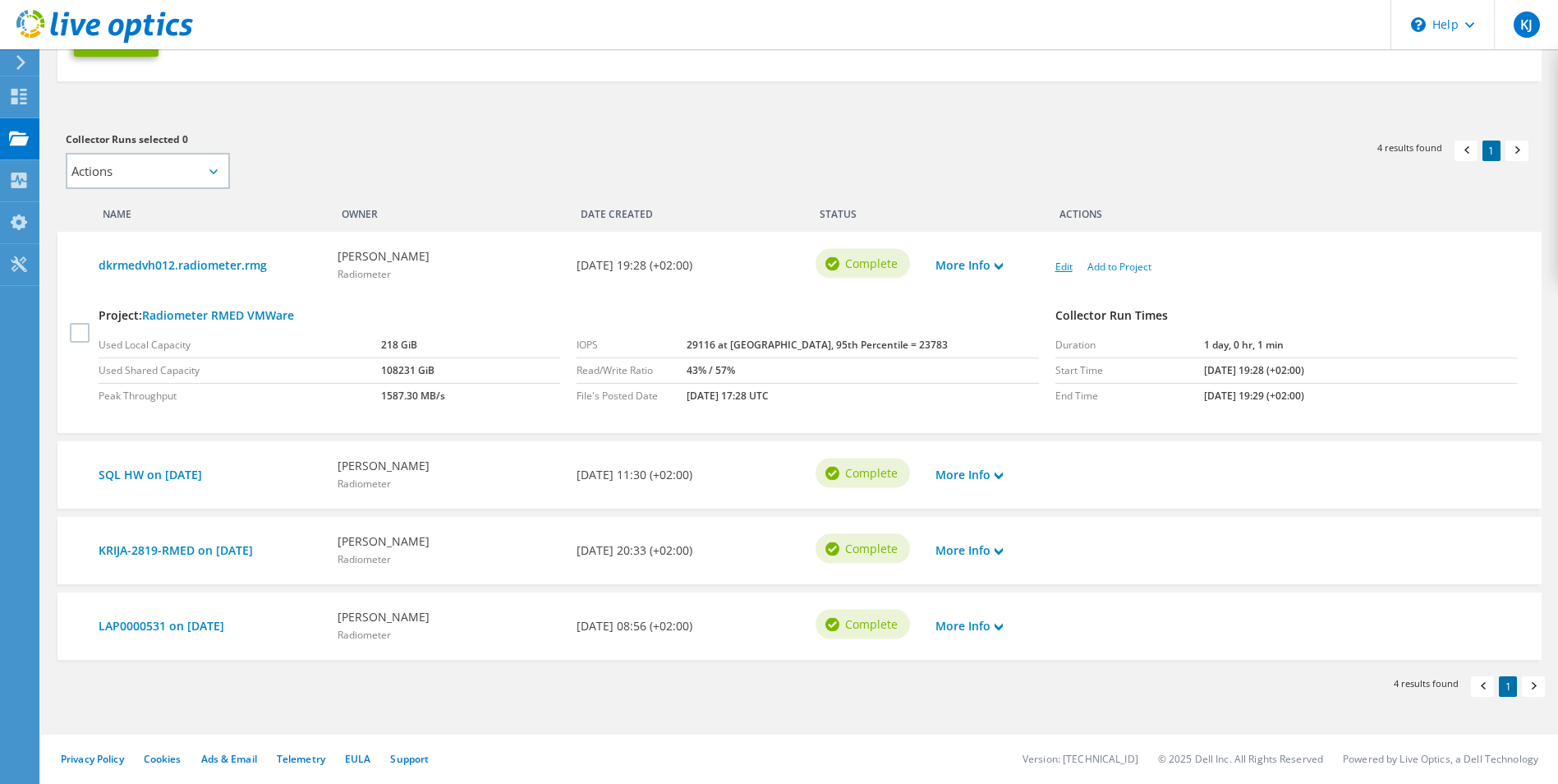
click at [1066, 270] on link "Edit" at bounding box center [1064, 267] width 17 height 14
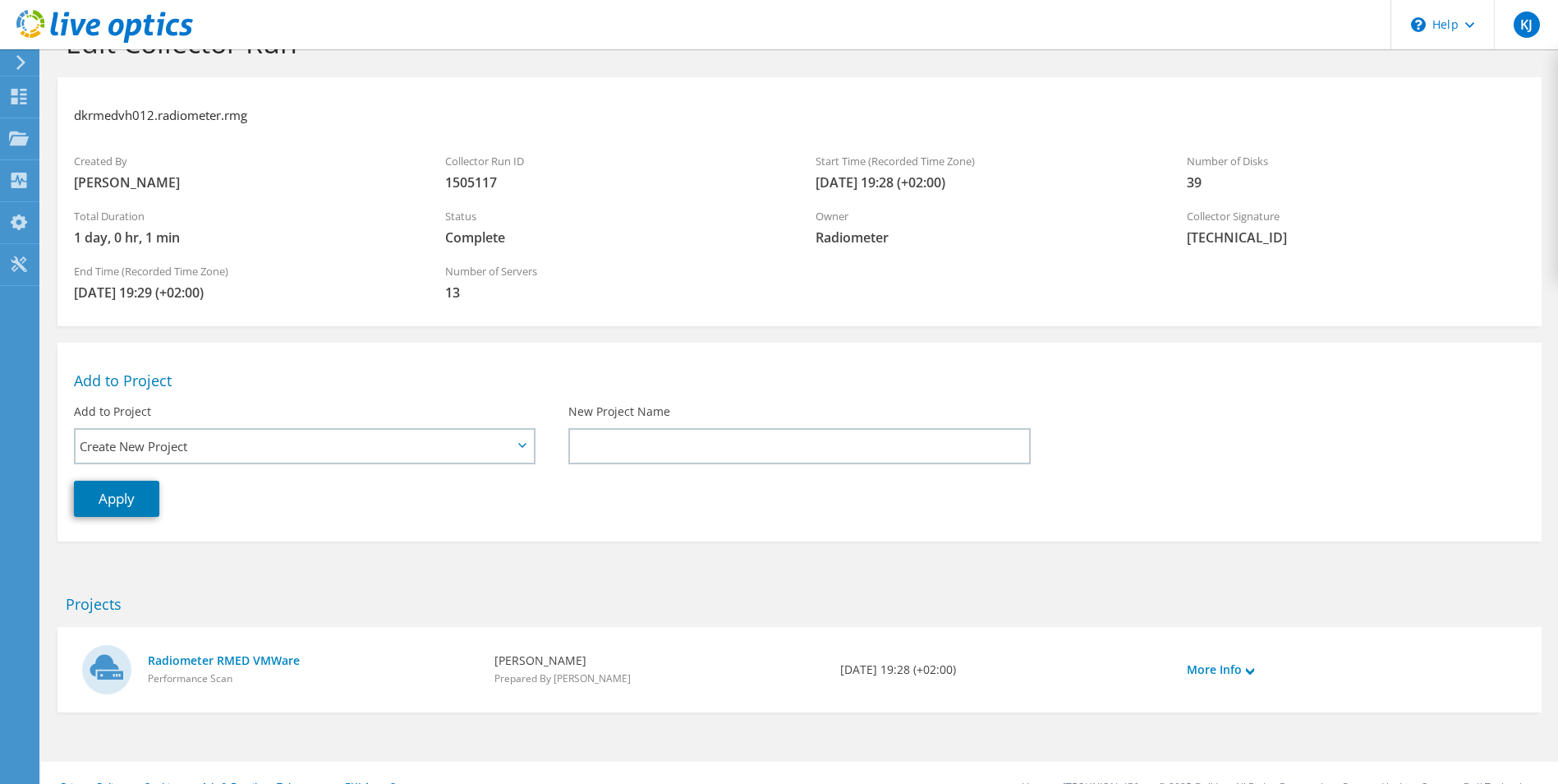
scroll to position [78, 0]
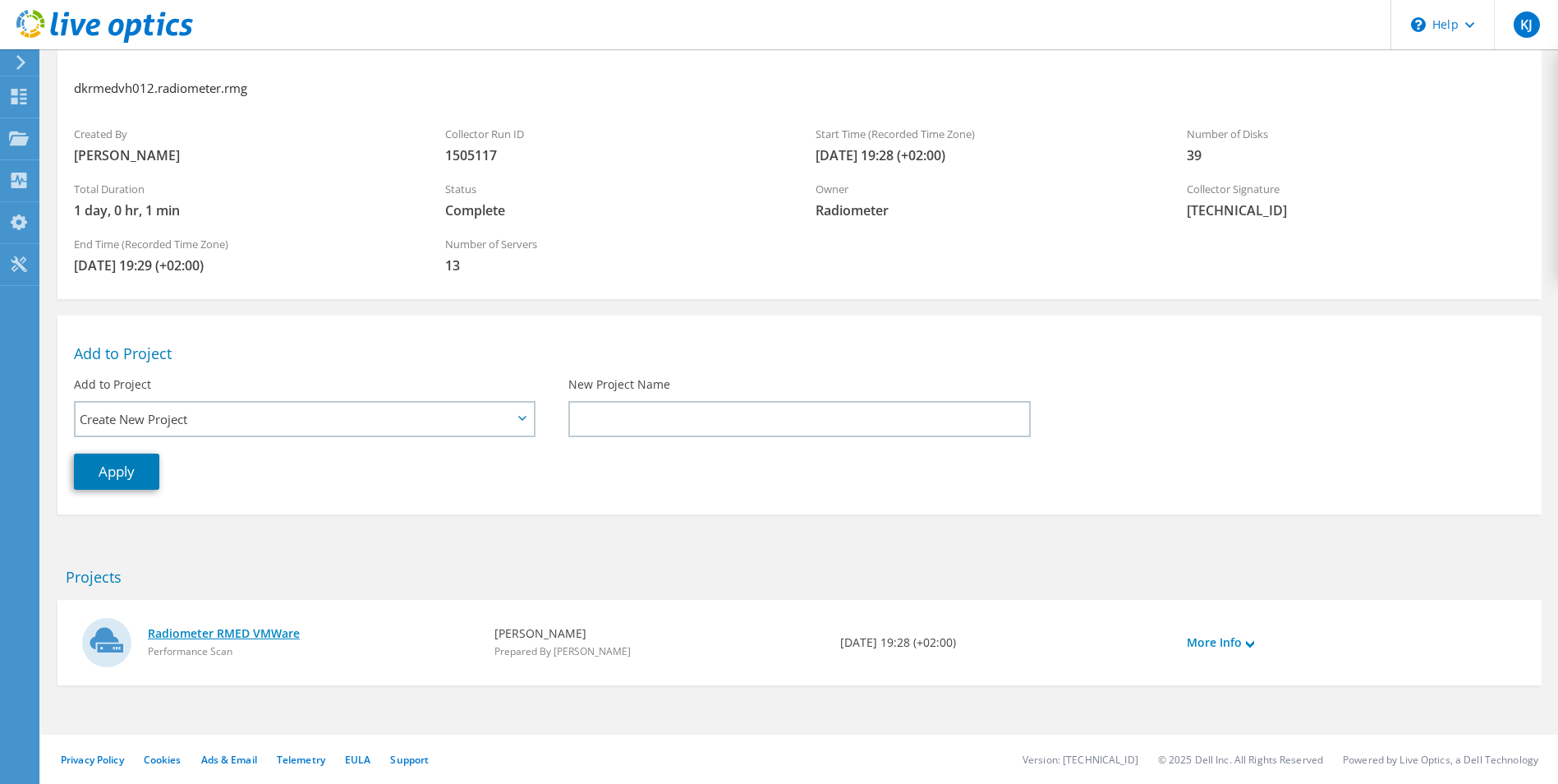
click at [281, 632] on link "Radiometer RMED VMWare" at bounding box center [312, 633] width 330 height 18
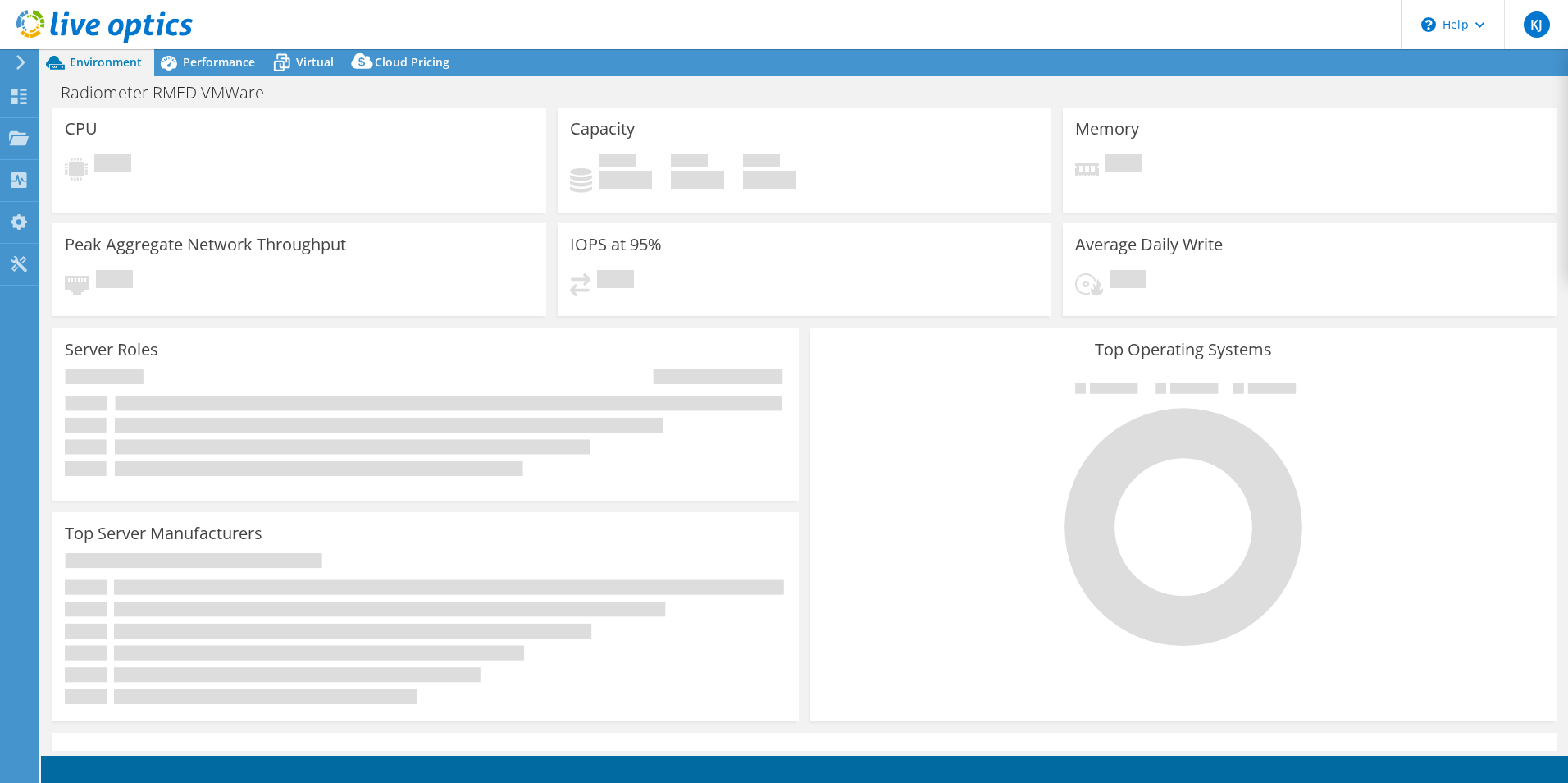
select select "USD"
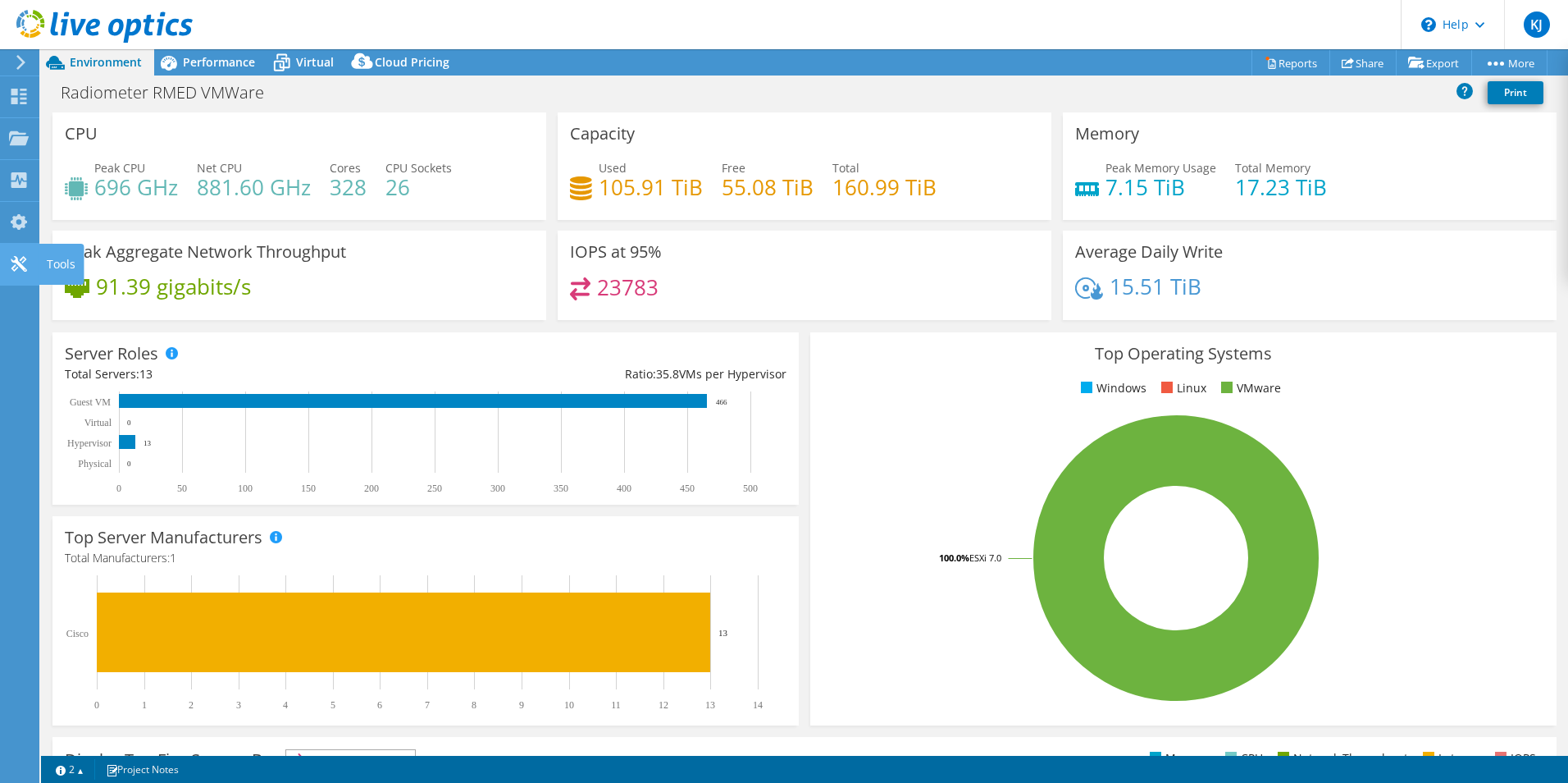
click at [28, 267] on icon at bounding box center [19, 264] width 20 height 16
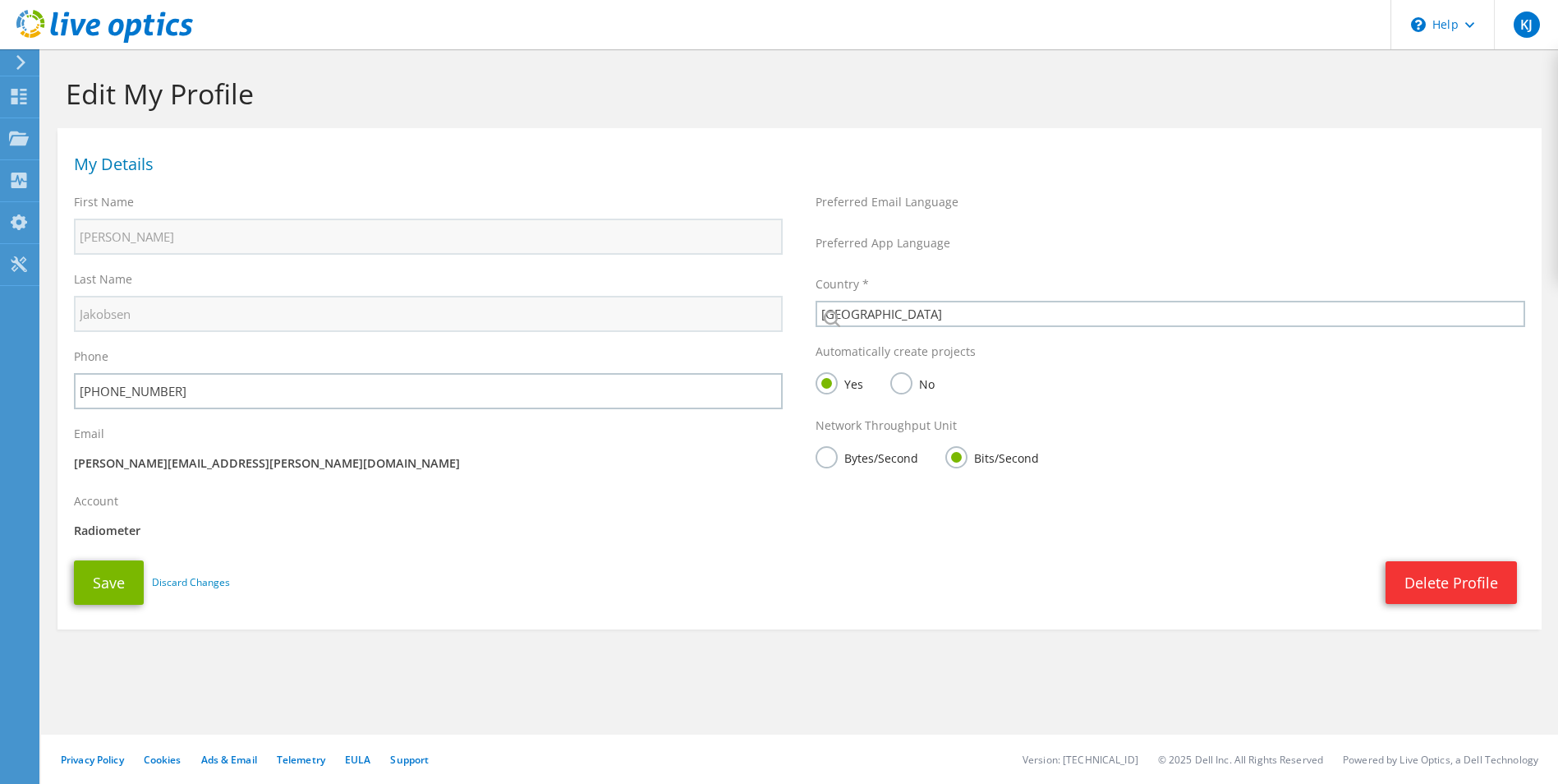
select select "58"
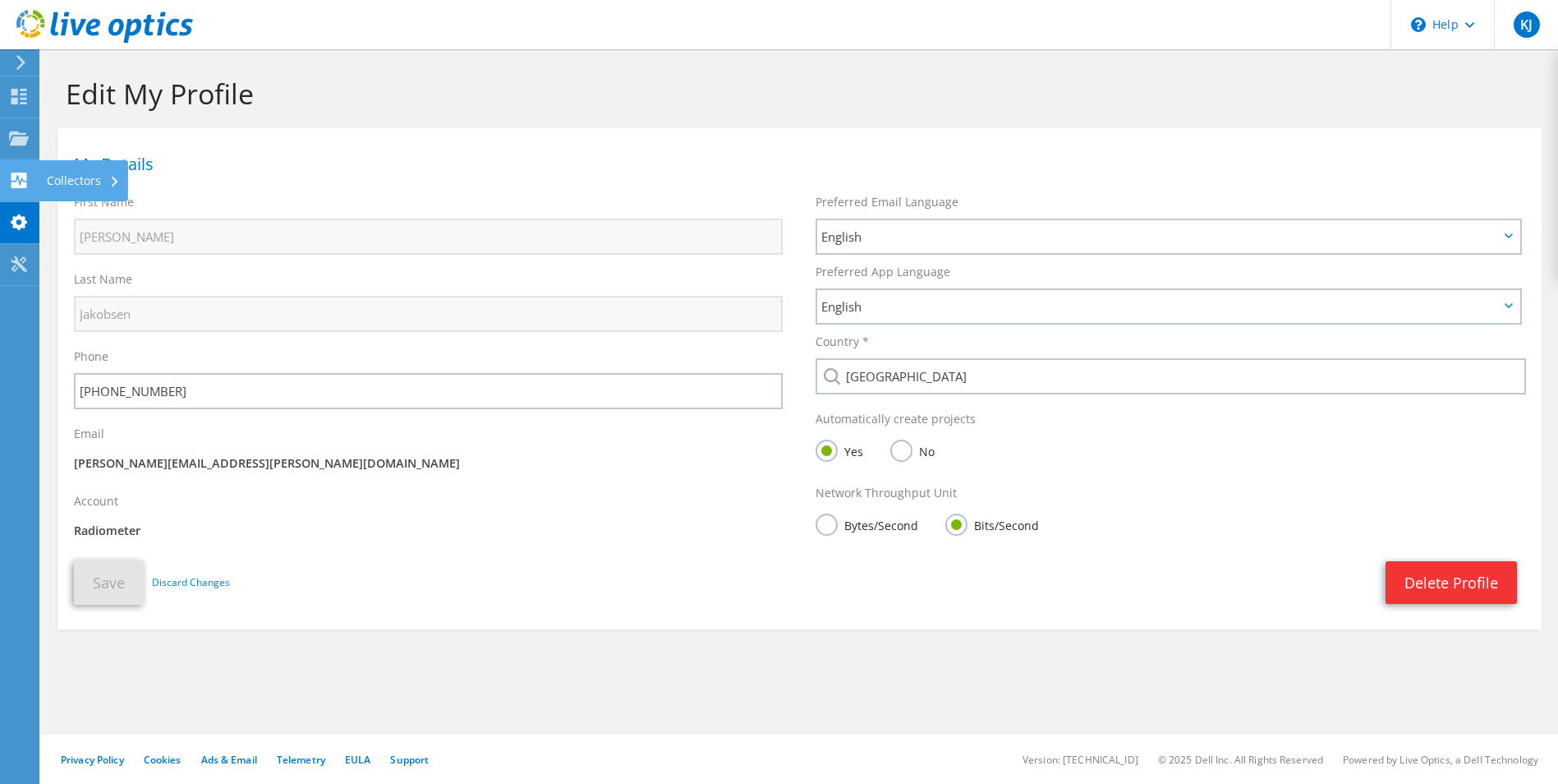
click at [14, 175] on use at bounding box center [19, 180] width 16 height 16
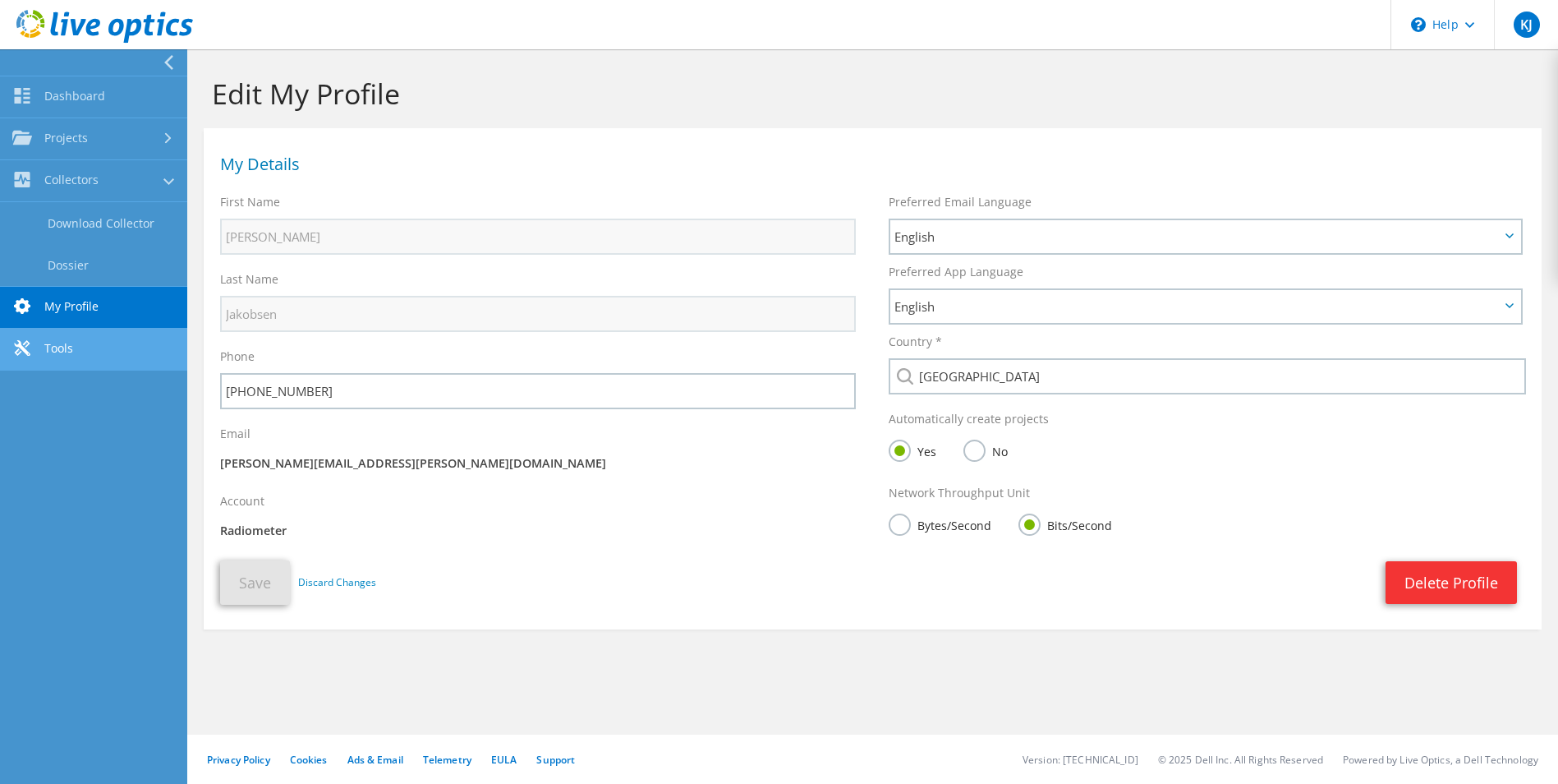
click at [80, 350] on link "Tools" at bounding box center [93, 349] width 187 height 42
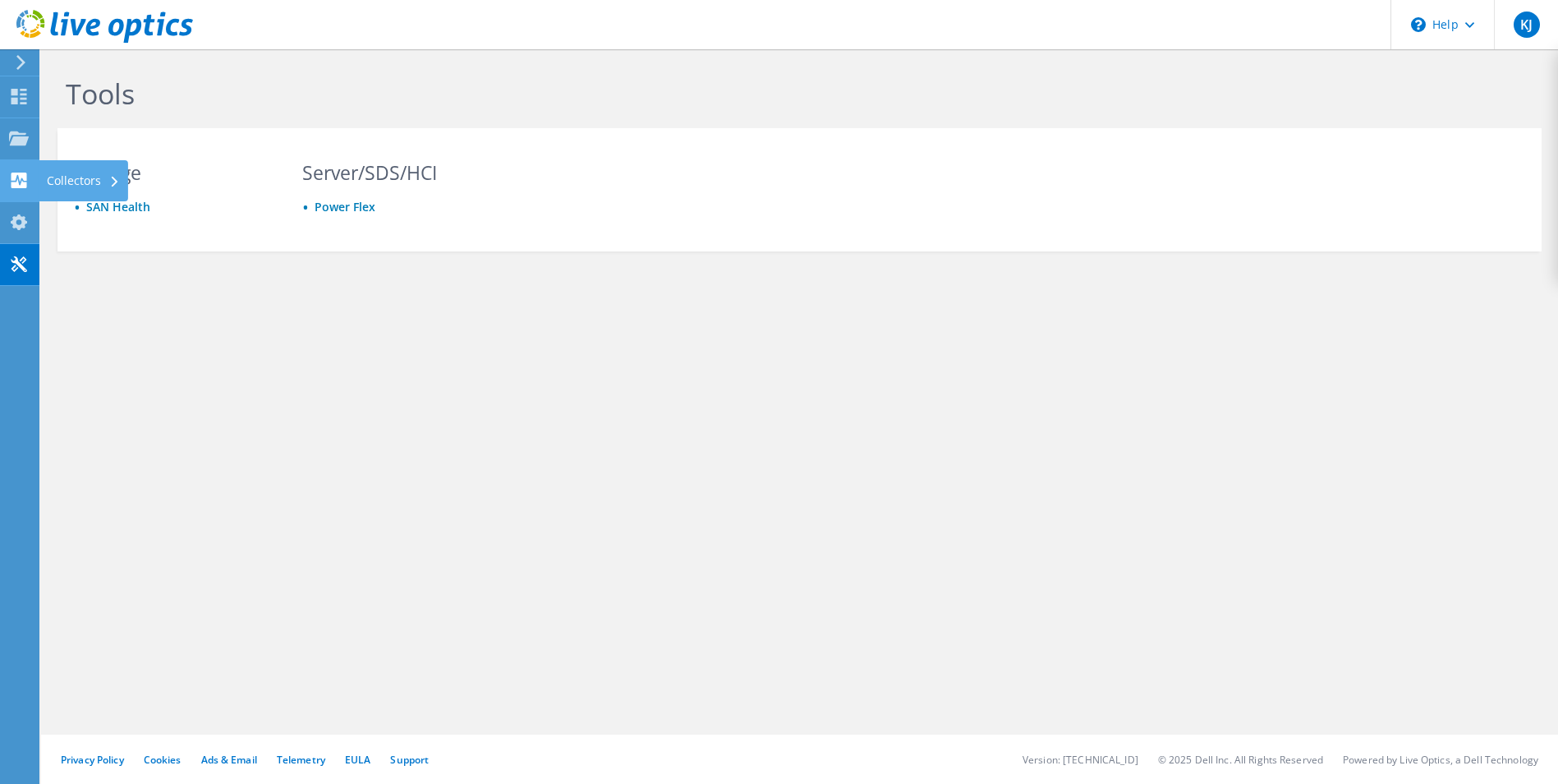
click at [81, 175] on div "Collectors" at bounding box center [82, 180] width 89 height 41
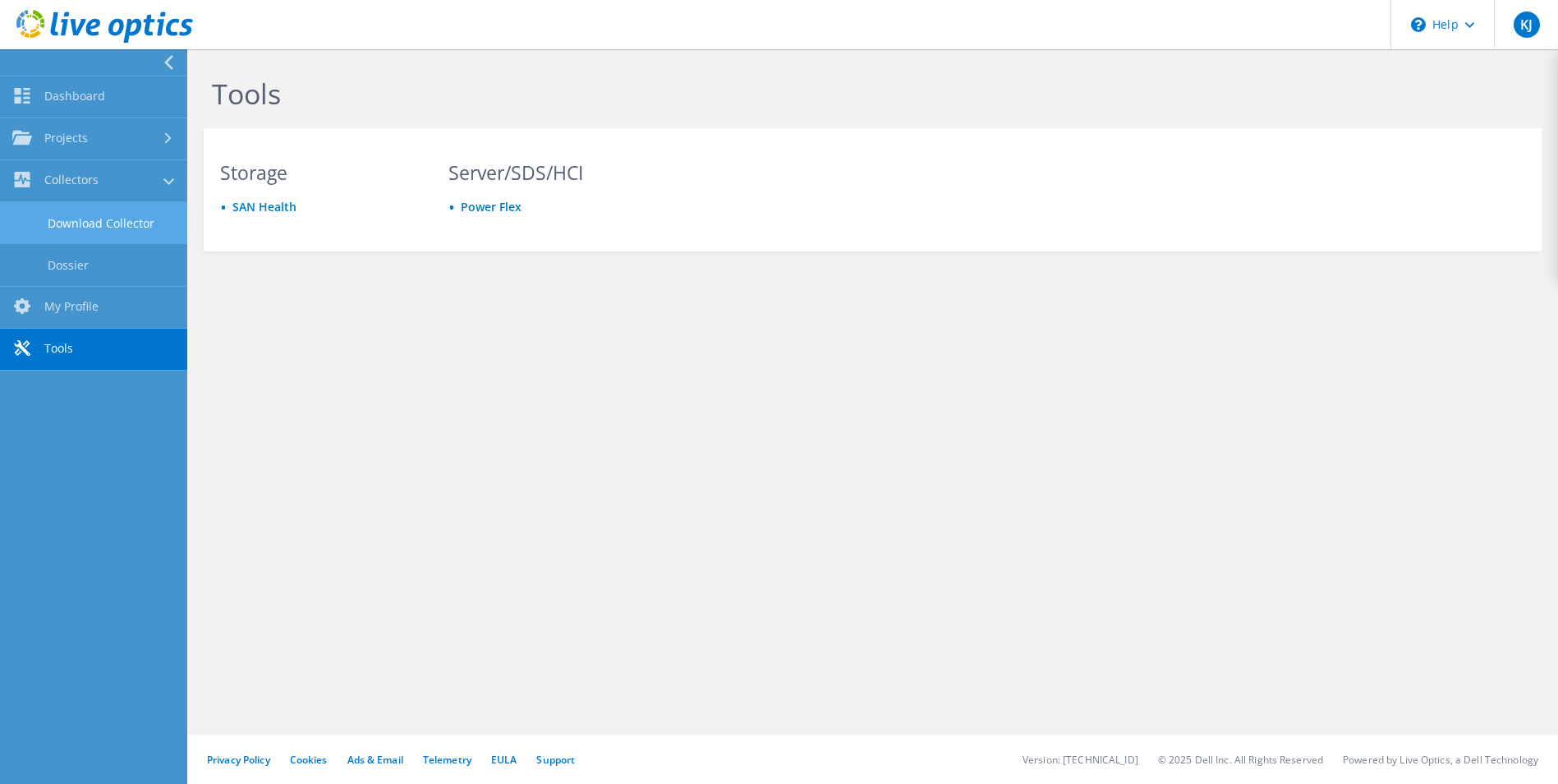
click at [92, 229] on link "Download Collector" at bounding box center [93, 223] width 187 height 42
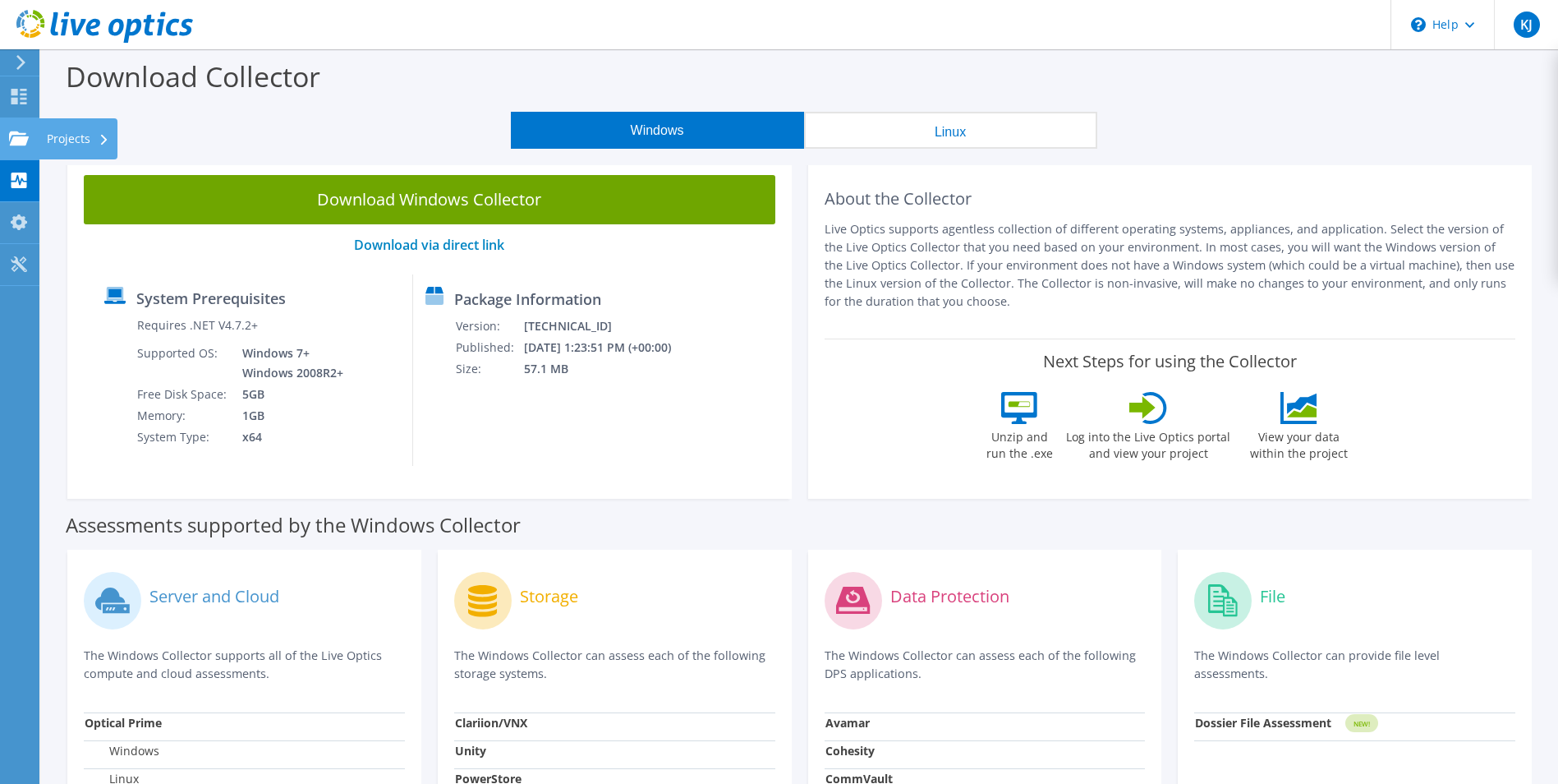
click at [18, 141] on use at bounding box center [19, 137] width 20 height 14
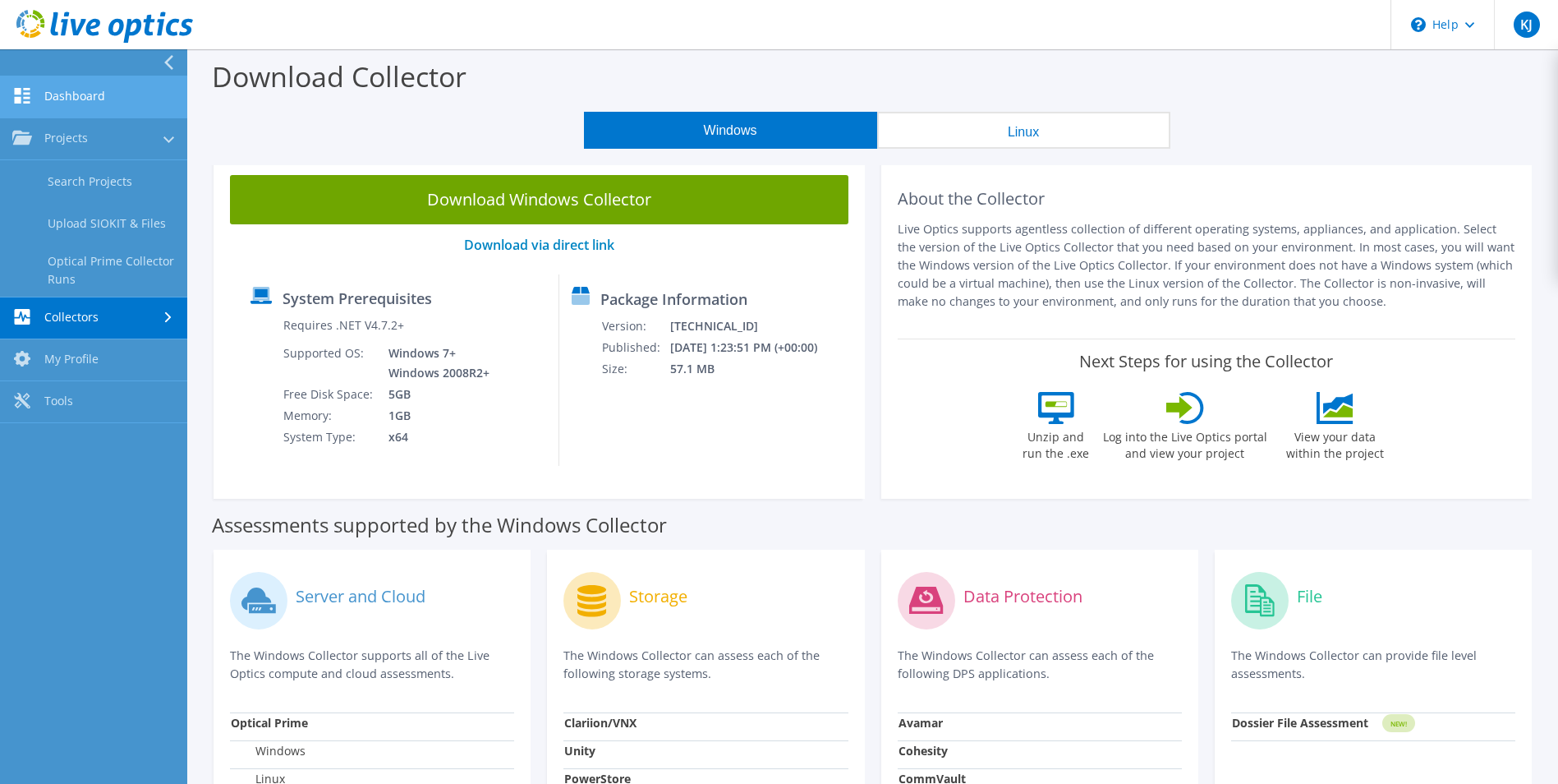
click at [64, 94] on link "Dashboard" at bounding box center [93, 97] width 187 height 42
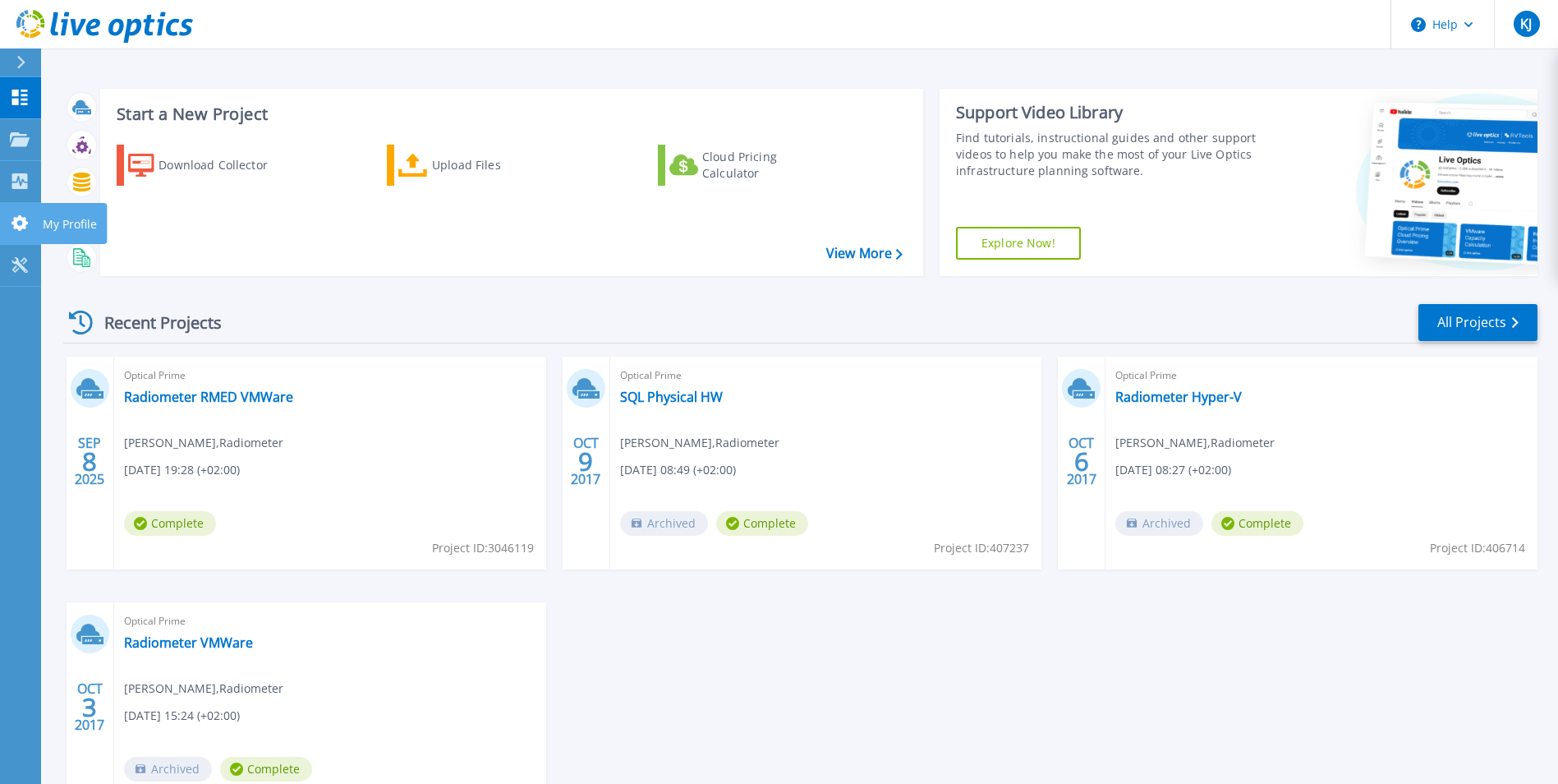
click at [16, 209] on link "My Profile My Profile" at bounding box center [20, 224] width 41 height 42
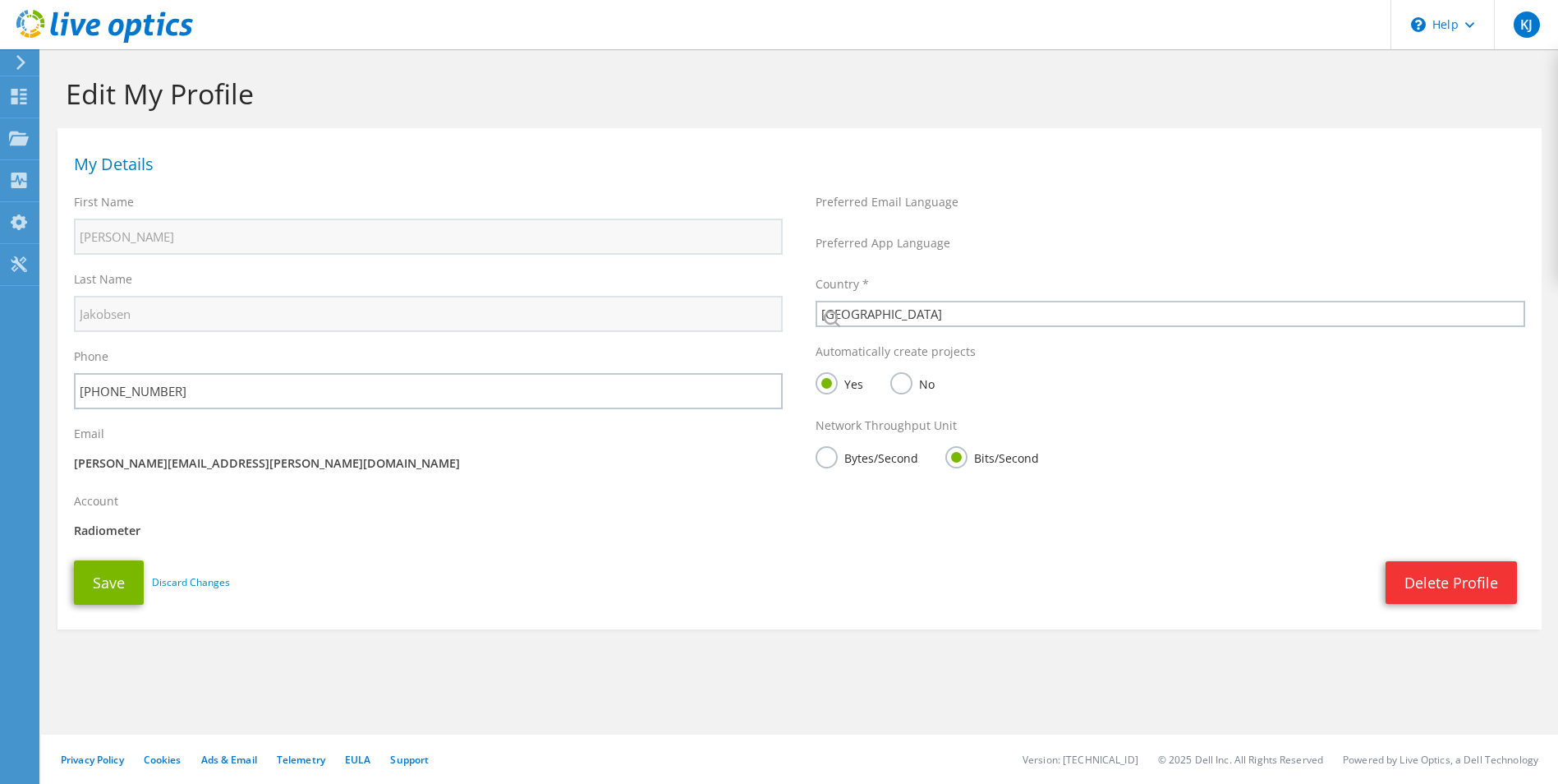
select select "58"
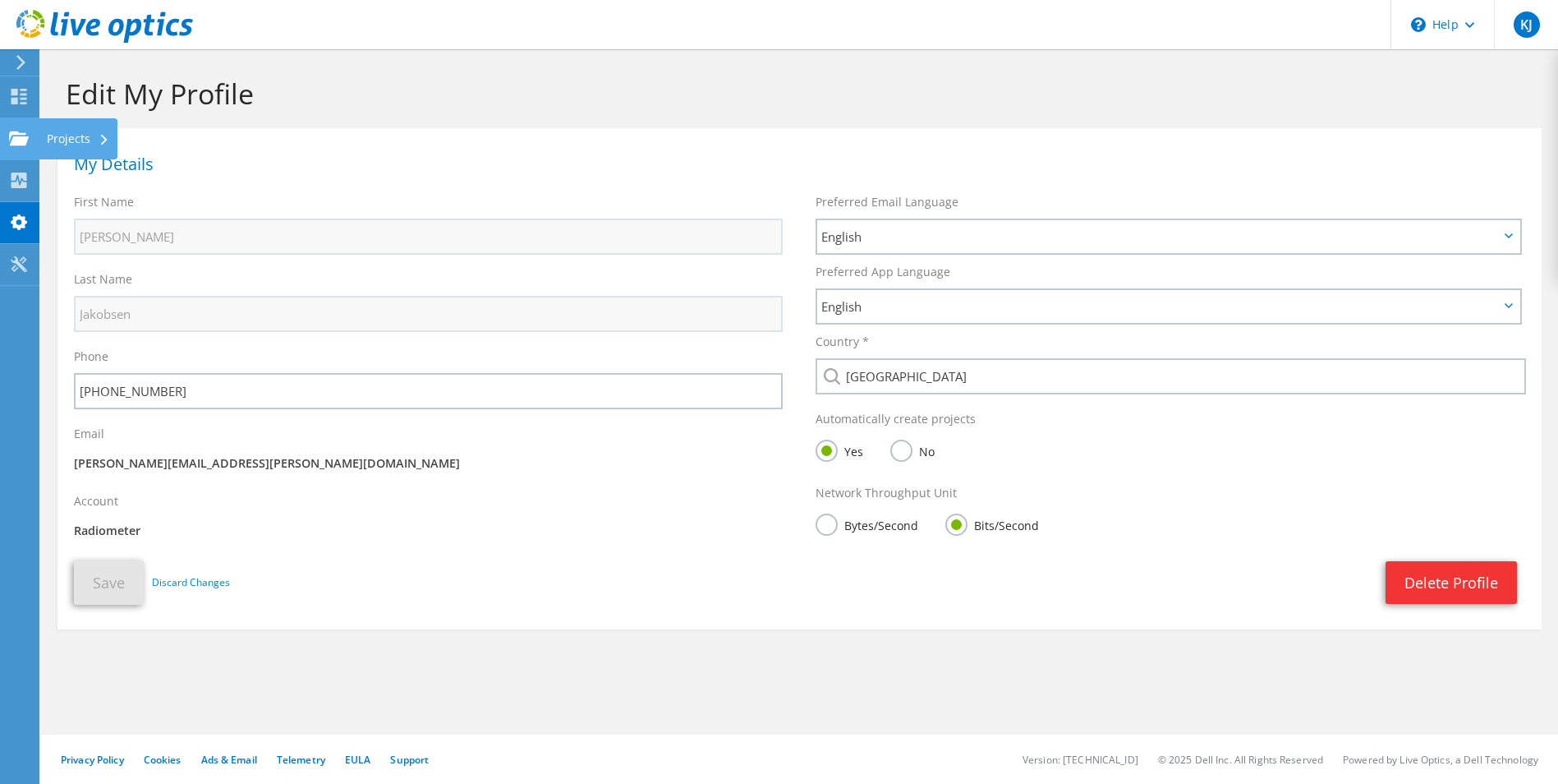
click at [79, 132] on div "Projects" at bounding box center [77, 138] width 79 height 41
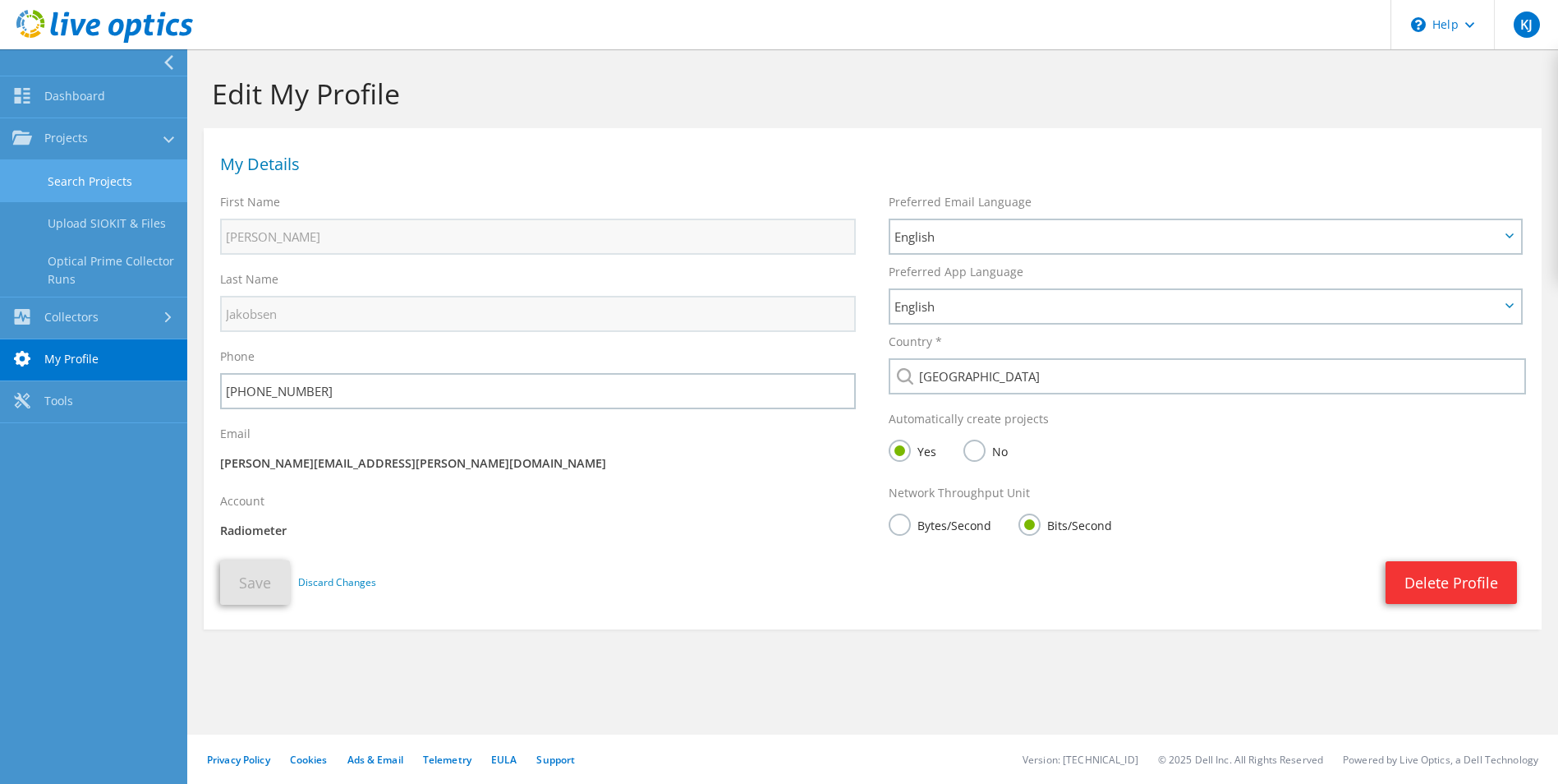
click at [89, 183] on link "Search Projects" at bounding box center [93, 181] width 187 height 42
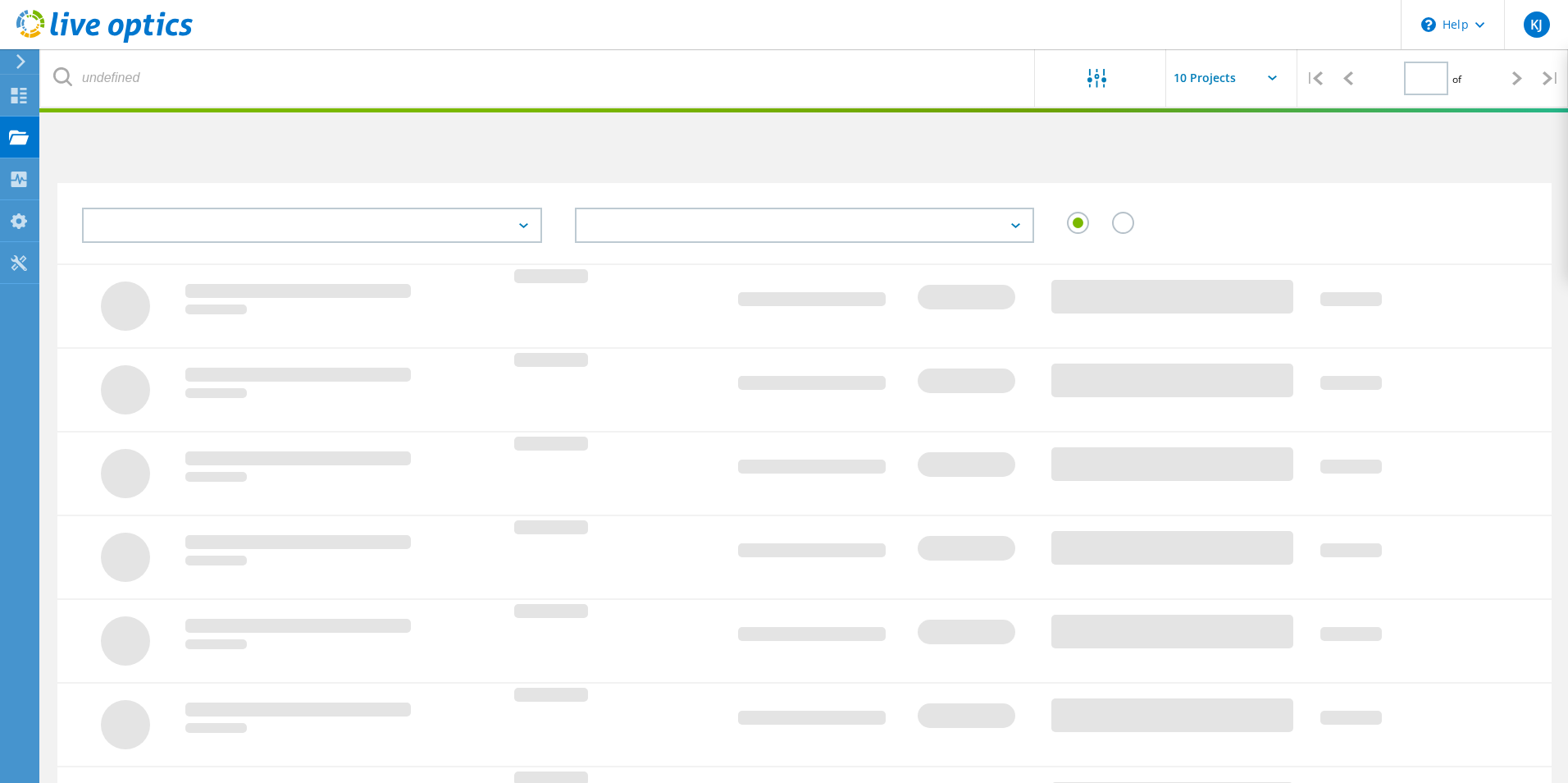
type input "1"
